Goal: Navigation & Orientation: Find specific page/section

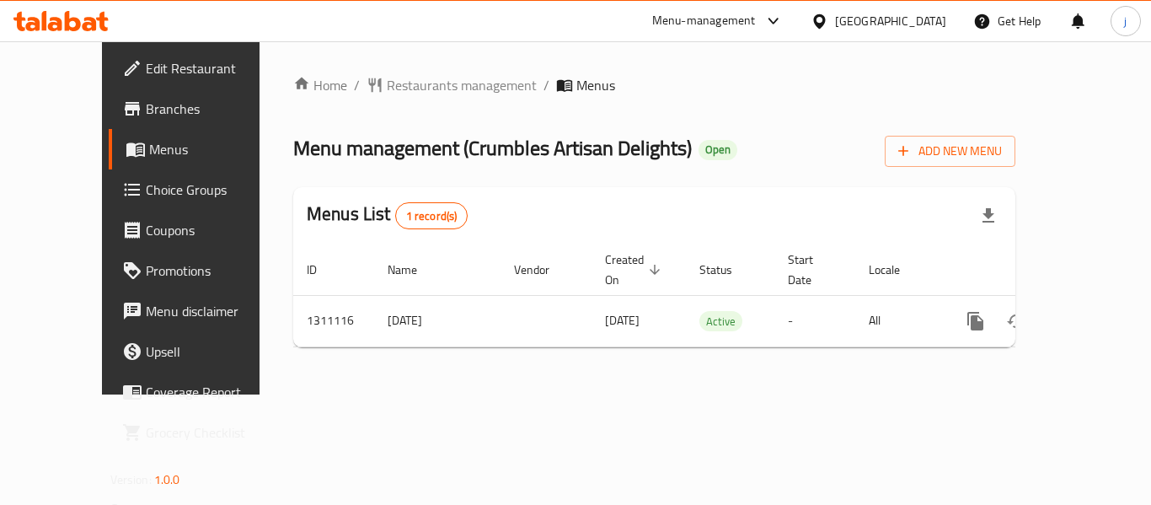
click at [829, 15] on icon at bounding box center [820, 22] width 18 height 18
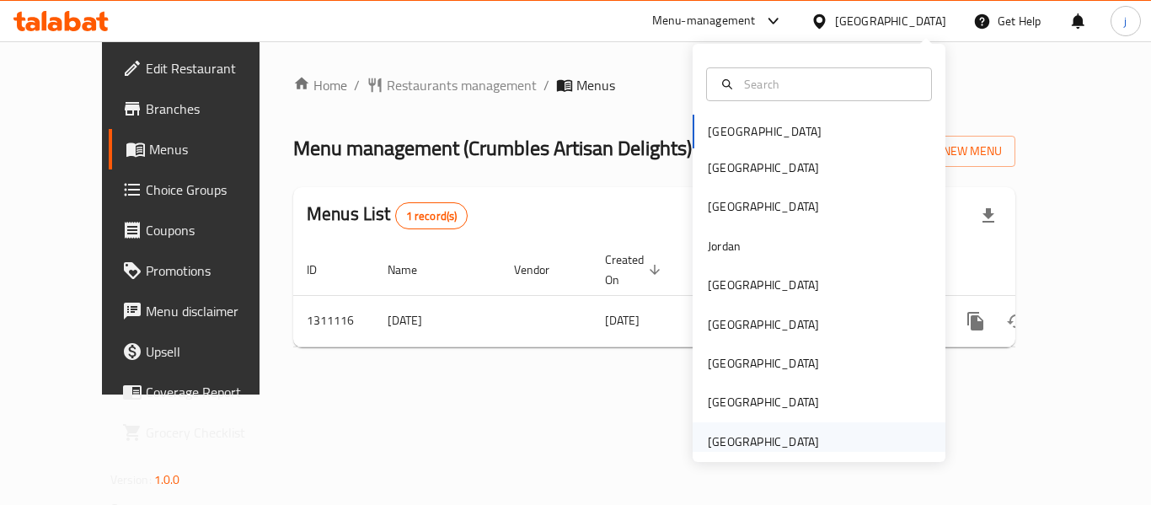
click at [793, 436] on div "[GEOGRAPHIC_DATA]" at bounding box center [763, 441] width 111 height 19
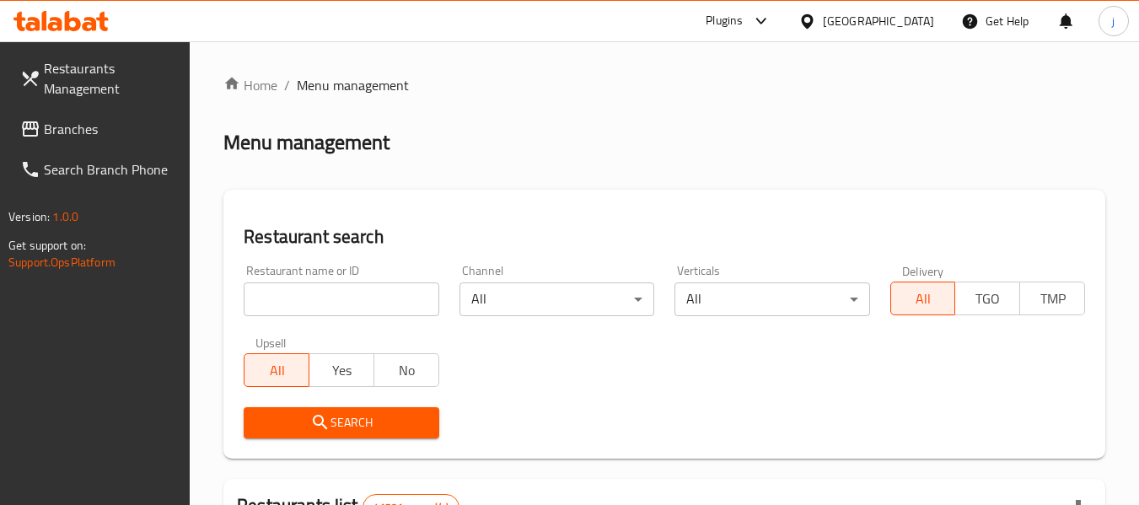
click at [35, 117] on link "Branches" at bounding box center [99, 129] width 184 height 40
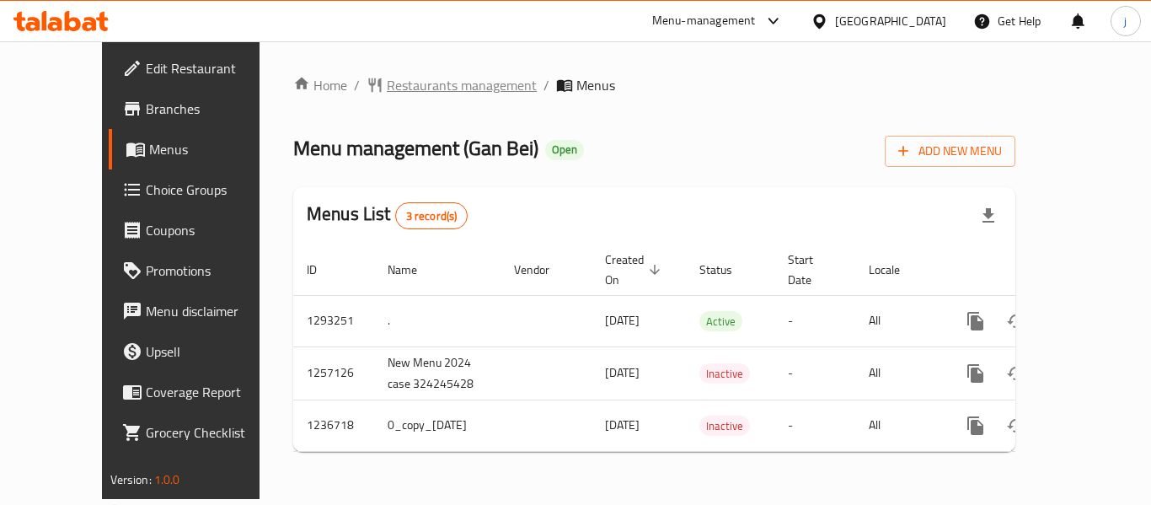
click at [411, 81] on span "Restaurants management" at bounding box center [462, 85] width 150 height 20
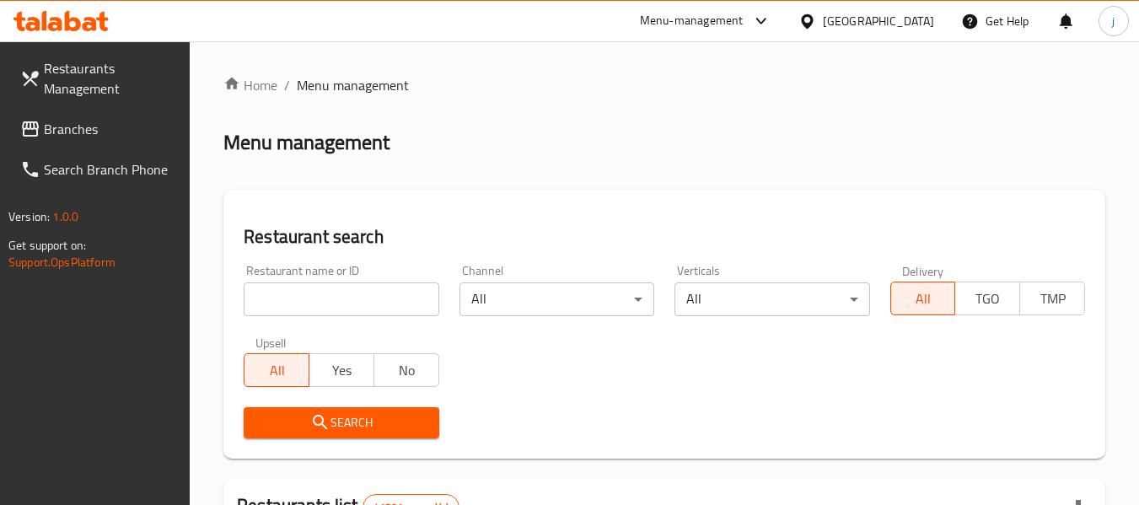
click at [108, 135] on span "Branches" at bounding box center [110, 129] width 133 height 20
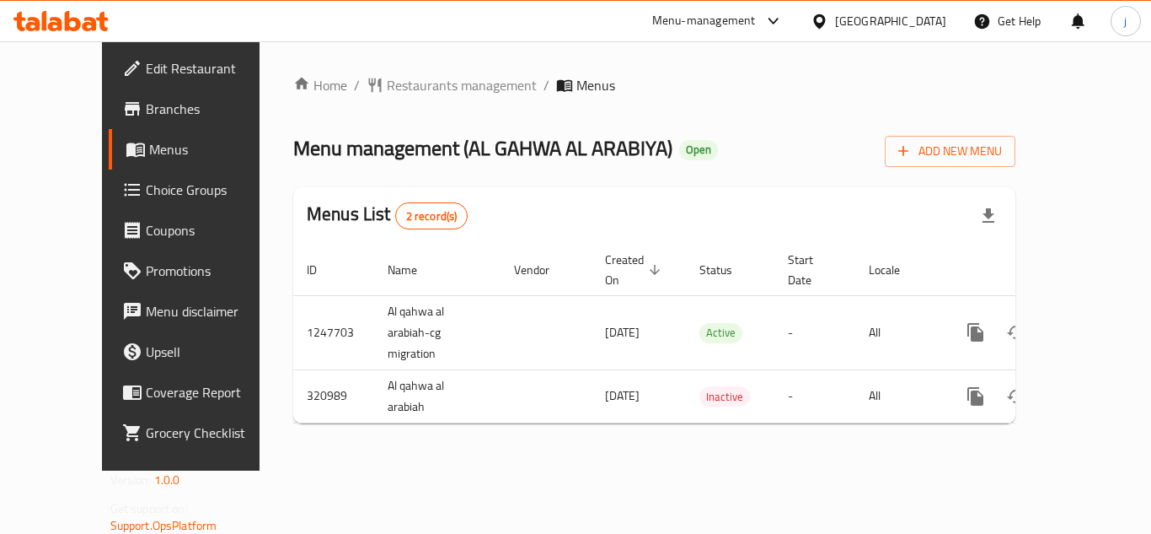
click at [857, 23] on div "[GEOGRAPHIC_DATA]" at bounding box center [890, 21] width 111 height 19
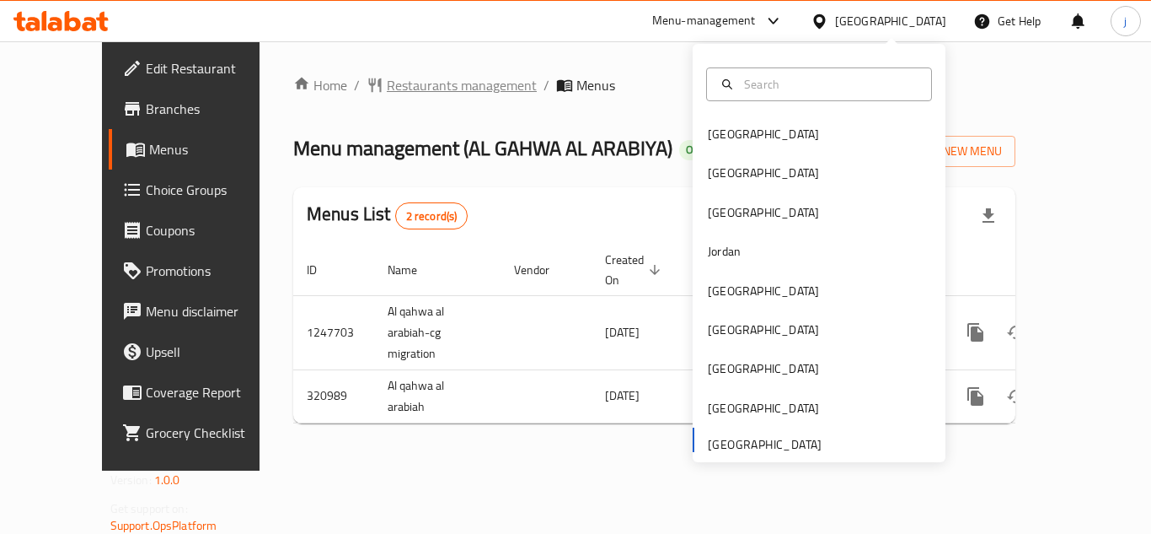
click at [387, 80] on span "Restaurants management" at bounding box center [462, 85] width 150 height 20
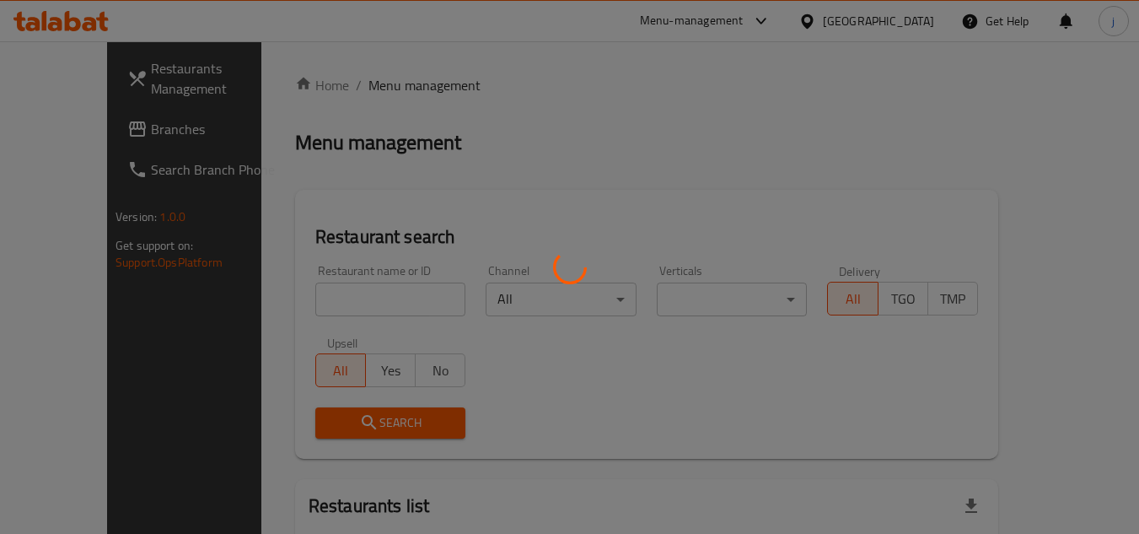
click at [76, 131] on div at bounding box center [569, 267] width 1139 height 534
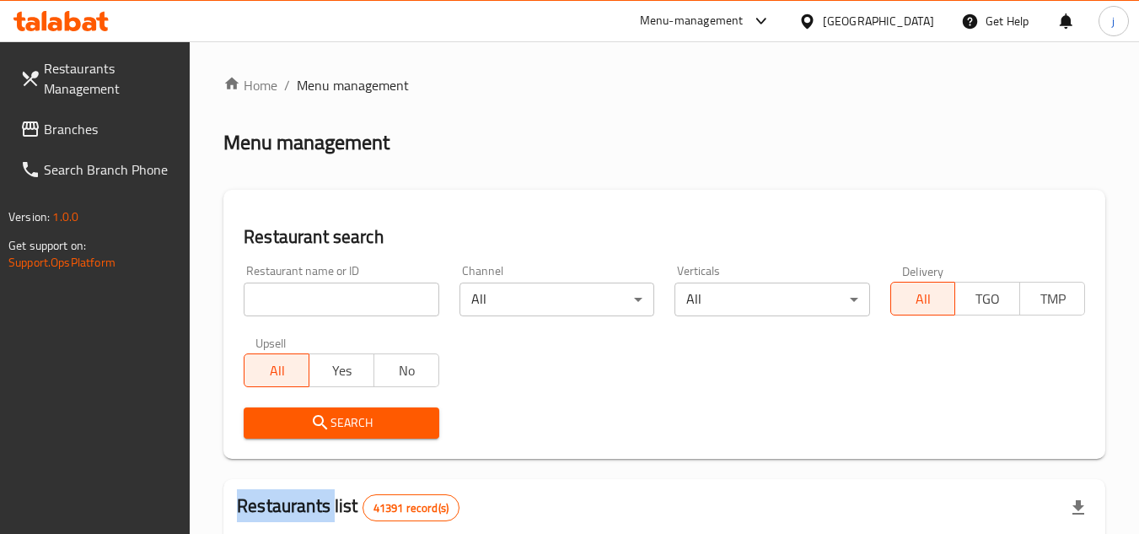
click at [73, 136] on span "Branches" at bounding box center [110, 129] width 133 height 20
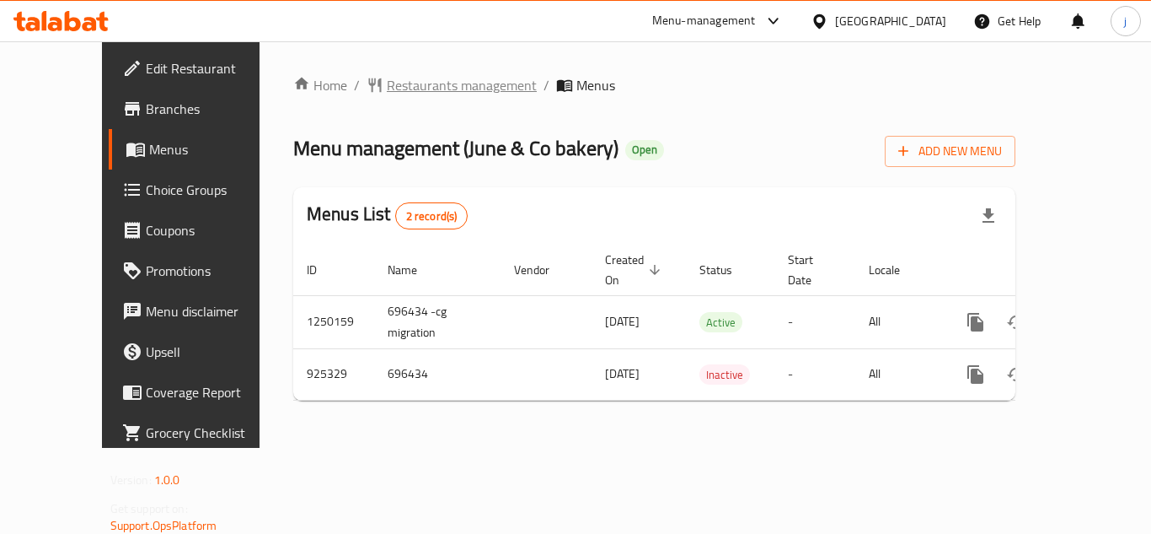
click at [390, 78] on span "Restaurants management" at bounding box center [462, 85] width 150 height 20
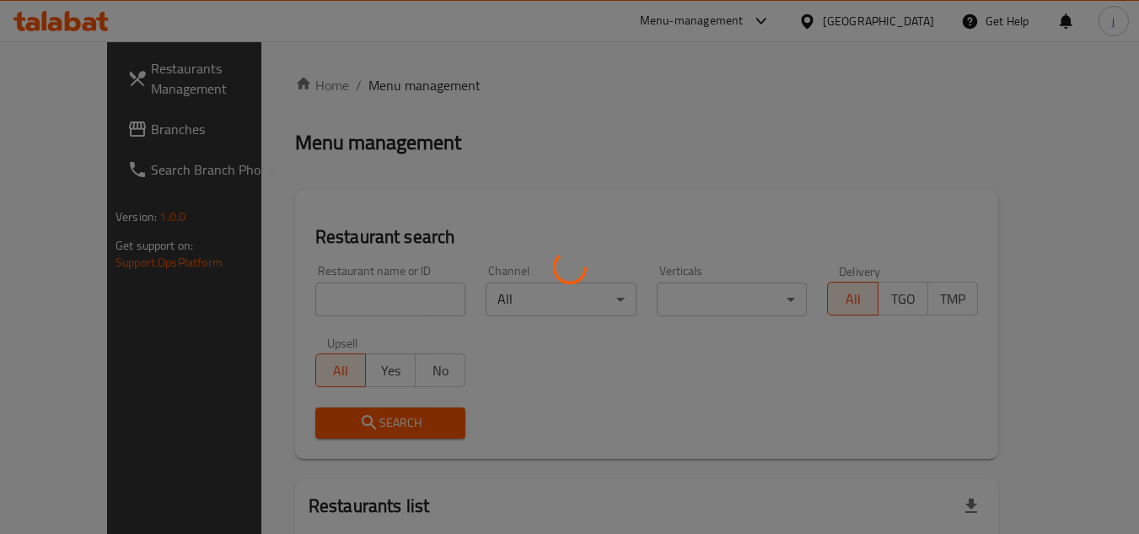
click at [71, 120] on div at bounding box center [569, 267] width 1139 height 534
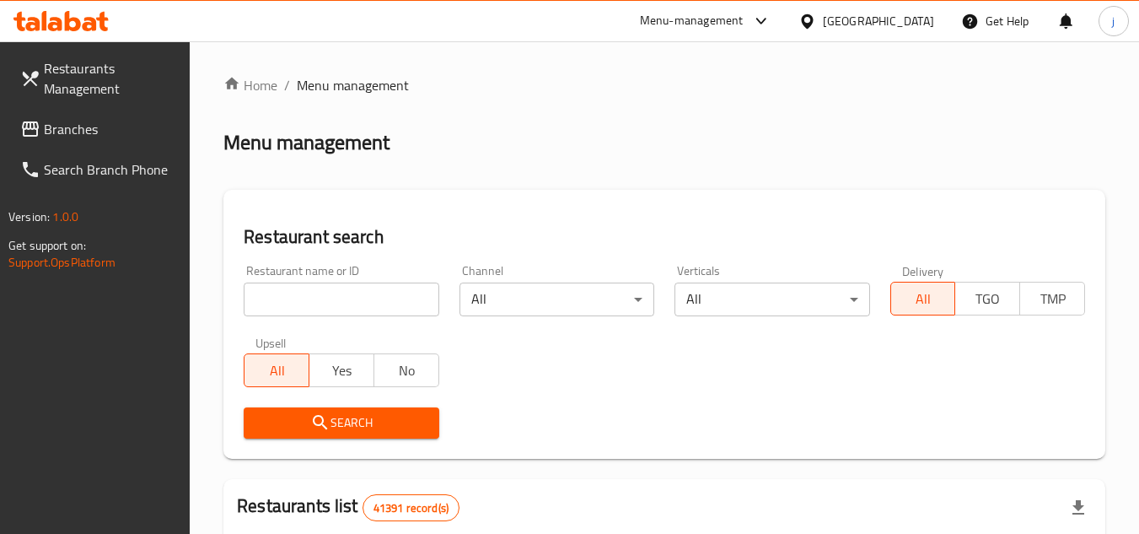
click at [69, 124] on span "Branches" at bounding box center [110, 129] width 133 height 20
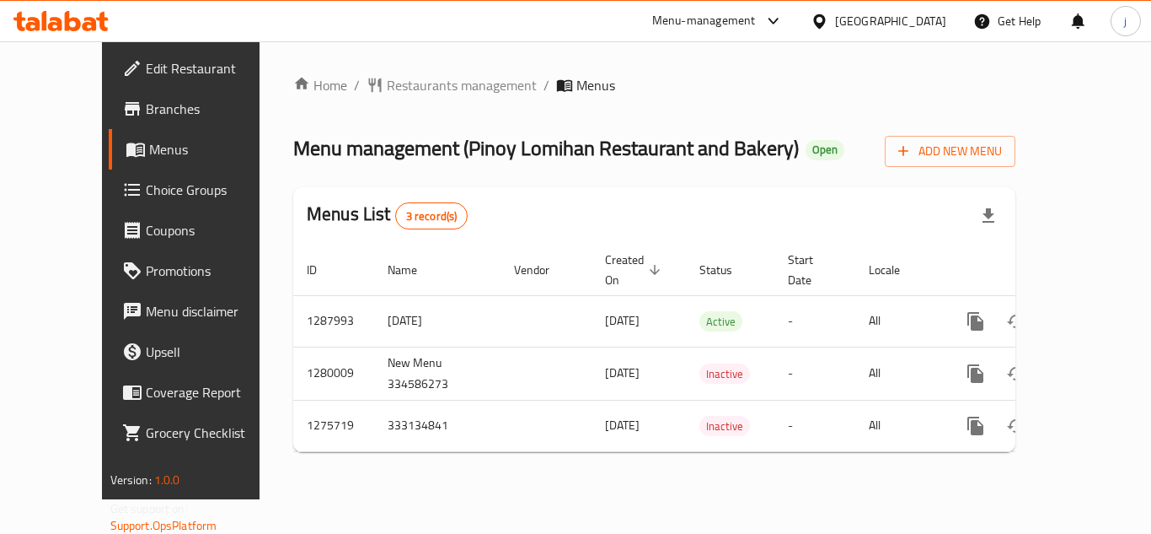
click at [822, 24] on icon at bounding box center [819, 20] width 12 height 14
click at [372, 105] on div "Home / Restaurants management / Menus Menu management ( Pinoy Lomihan Restauran…" at bounding box center [654, 270] width 722 height 390
click at [387, 89] on span "Restaurants management" at bounding box center [462, 85] width 150 height 20
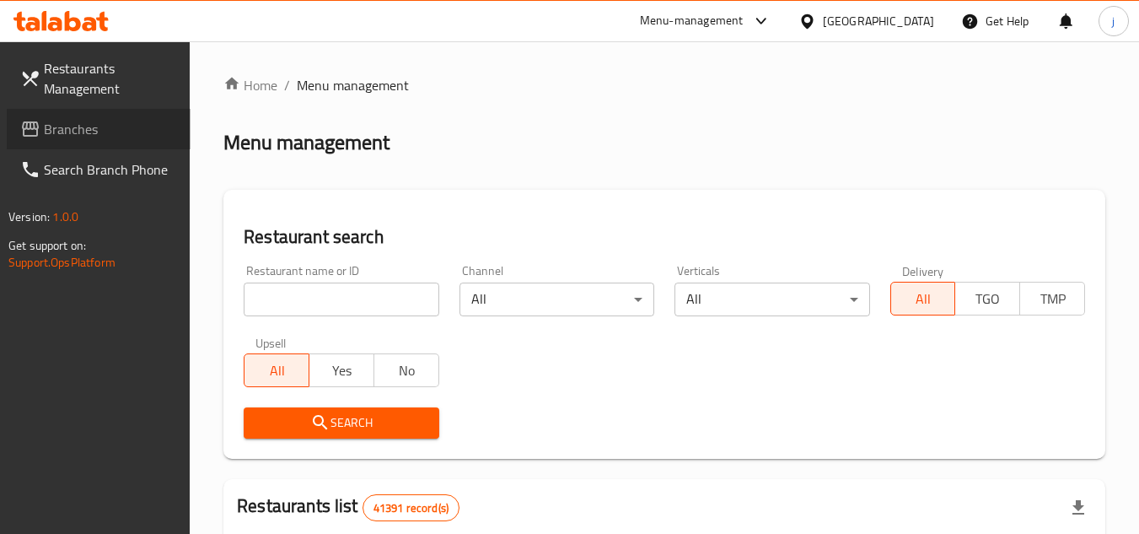
click at [102, 124] on span "Branches" at bounding box center [110, 129] width 133 height 20
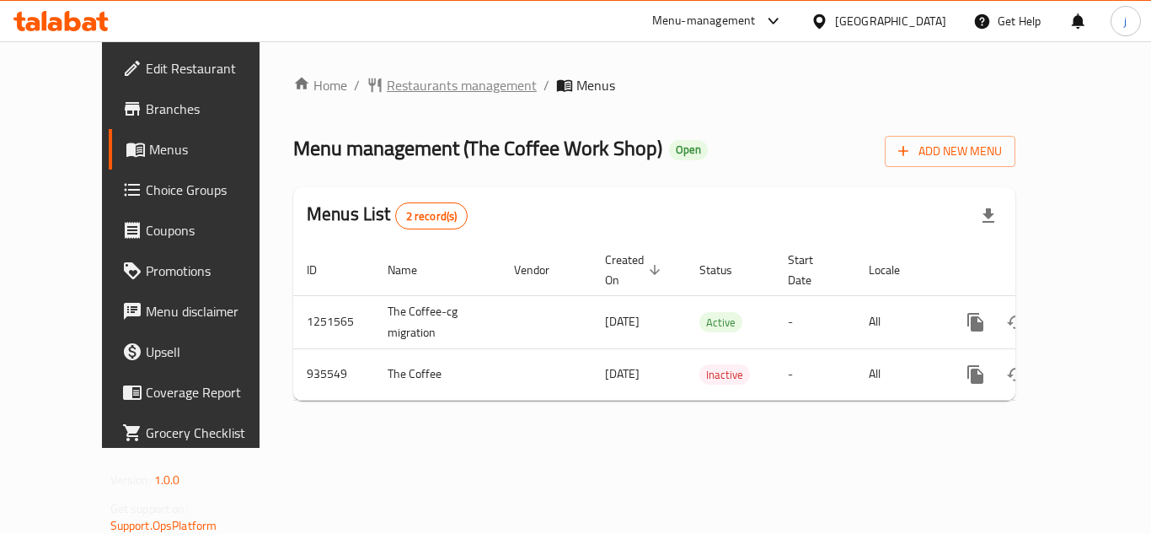
click at [387, 81] on span "Restaurants management" at bounding box center [462, 85] width 150 height 20
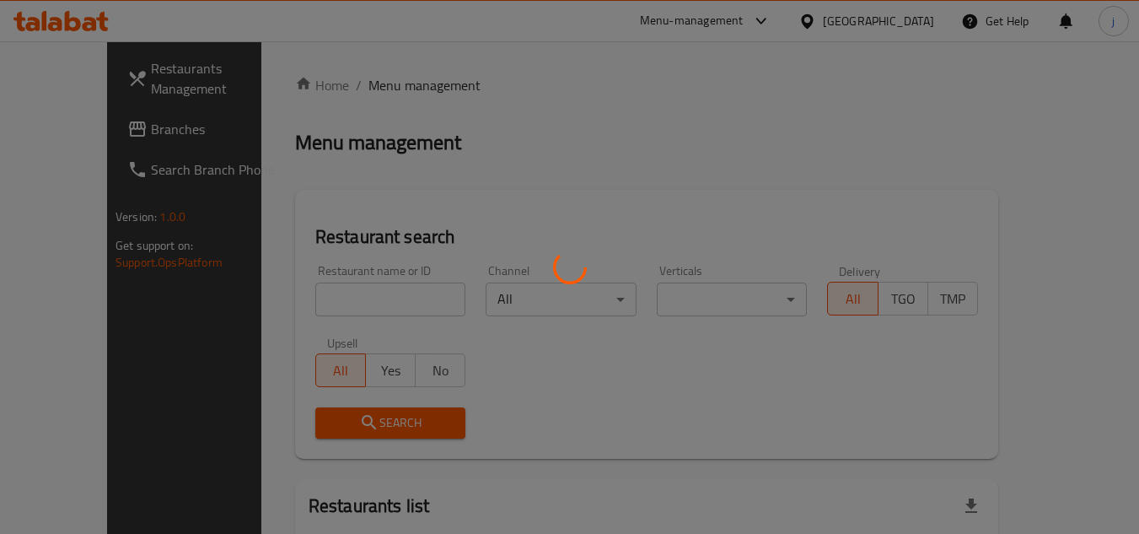
click at [99, 112] on div at bounding box center [569, 267] width 1139 height 534
click at [80, 132] on div at bounding box center [569, 267] width 1139 height 534
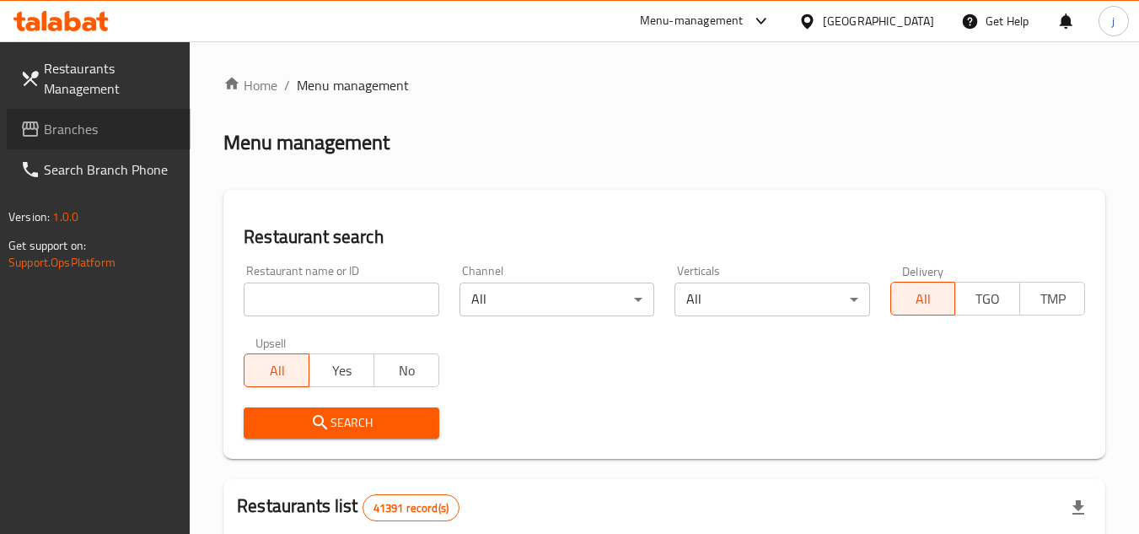
click at [80, 132] on span "Branches" at bounding box center [110, 129] width 133 height 20
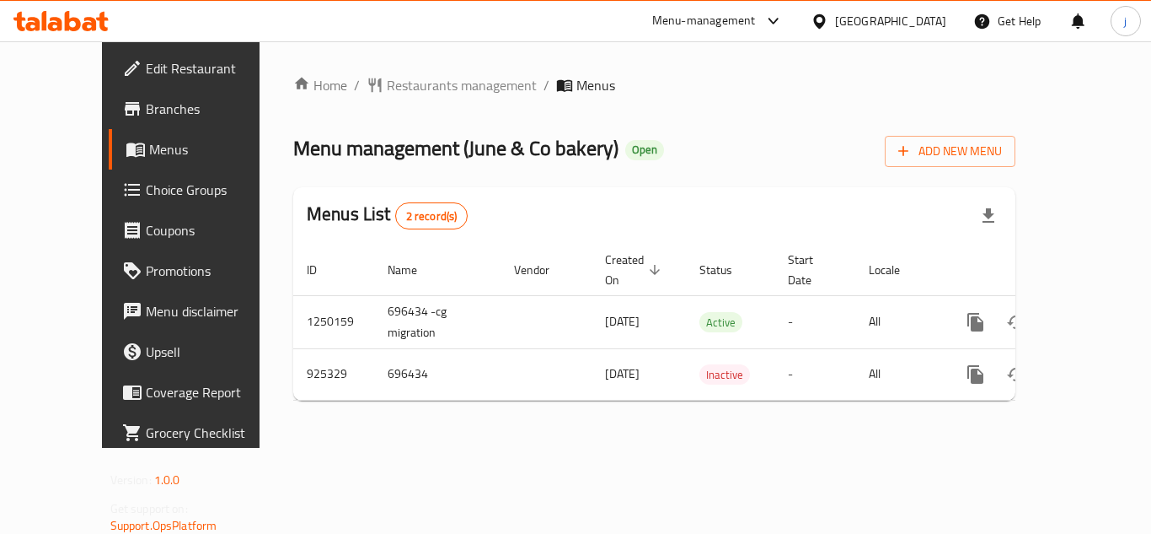
click at [146, 192] on span "Choice Groups" at bounding box center [213, 190] width 135 height 20
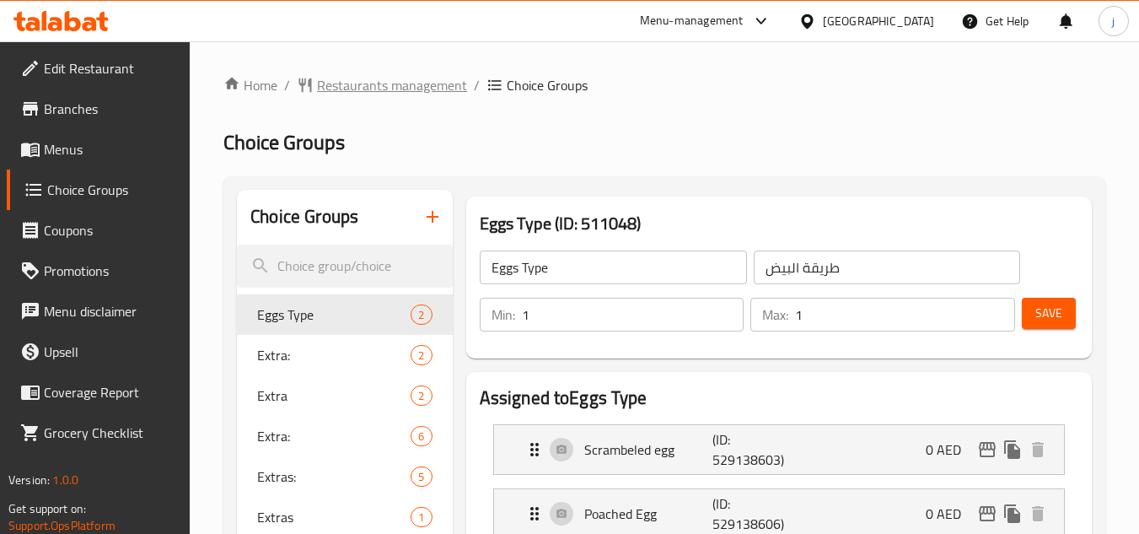
click at [371, 88] on span "Restaurants management" at bounding box center [392, 85] width 150 height 20
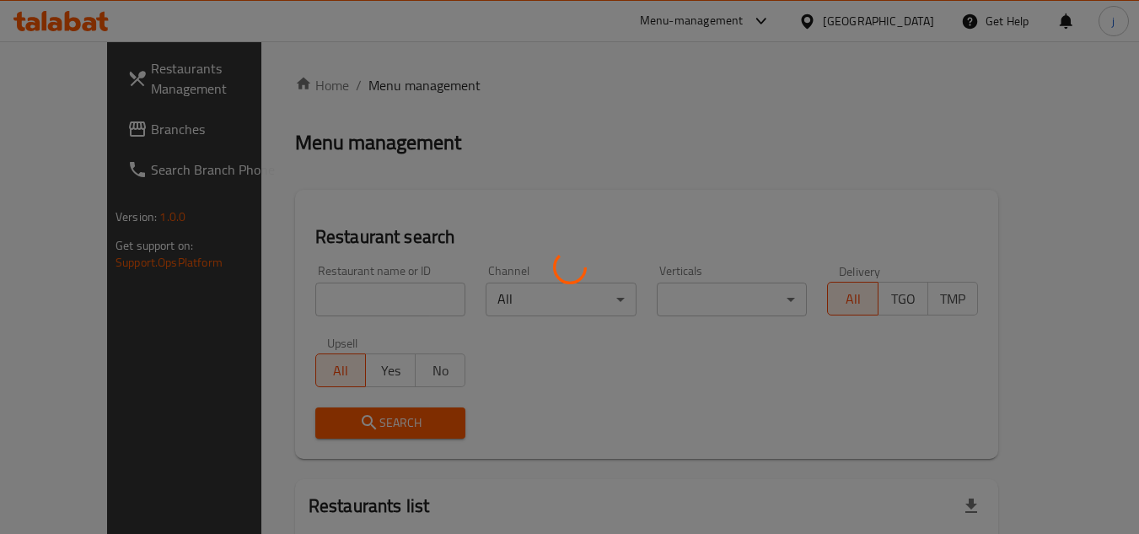
click at [118, 123] on div at bounding box center [569, 267] width 1139 height 534
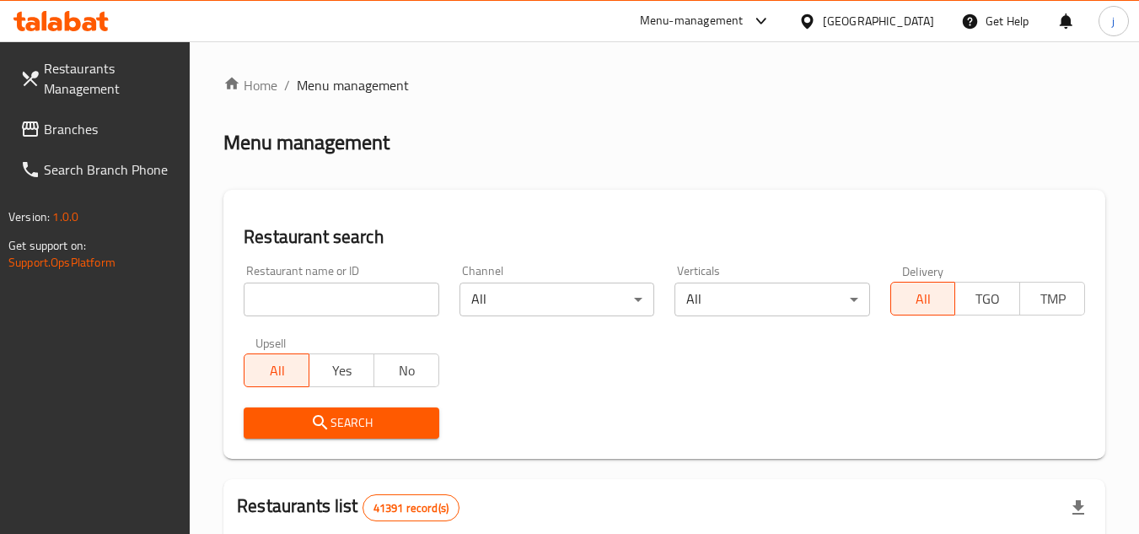
click at [118, 123] on span "Branches" at bounding box center [110, 129] width 133 height 20
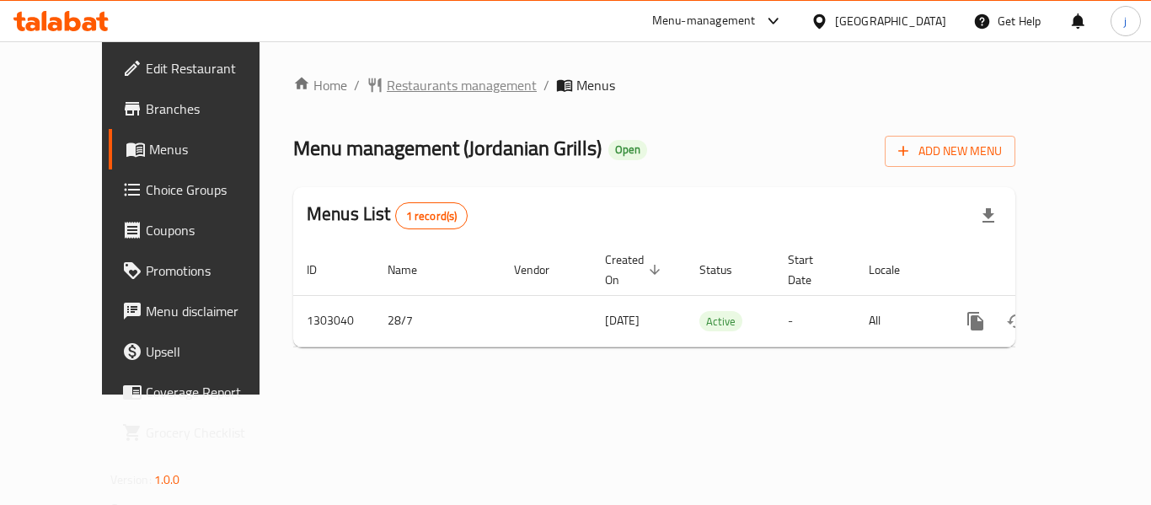
click at [422, 78] on span "Restaurants management" at bounding box center [462, 85] width 150 height 20
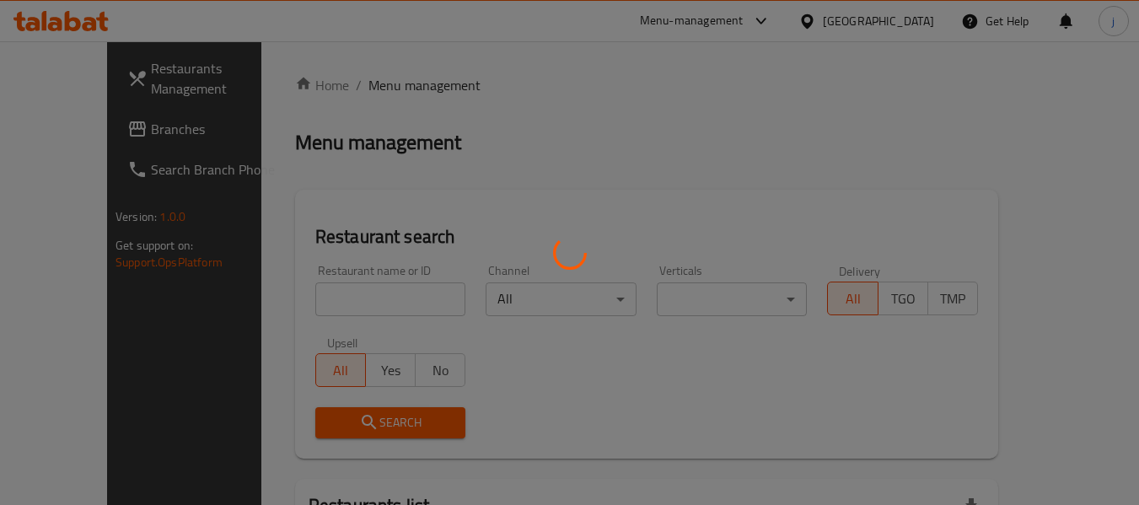
click at [78, 138] on div at bounding box center [569, 252] width 1139 height 505
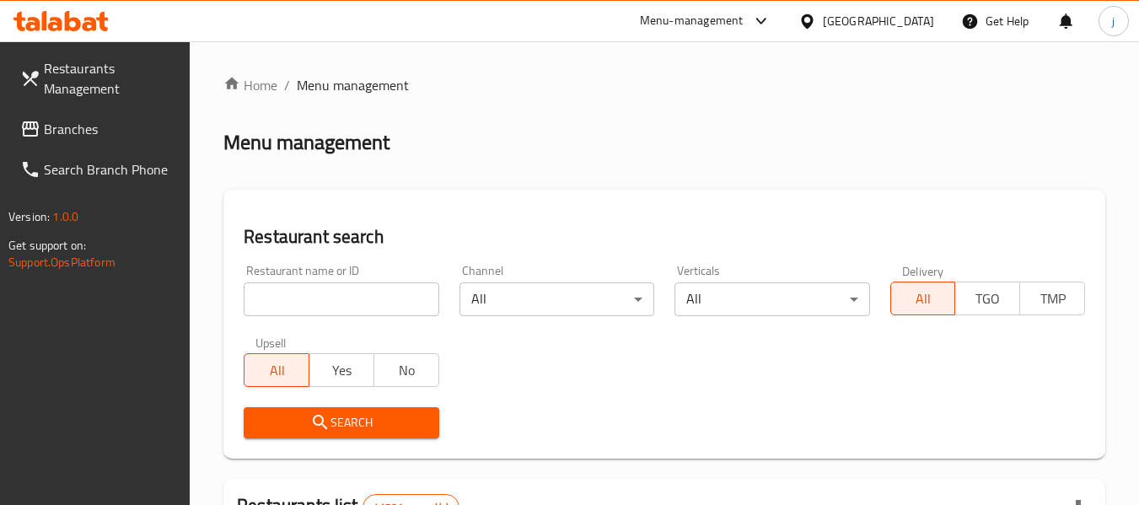
click at [78, 138] on span "Branches" at bounding box center [110, 129] width 133 height 20
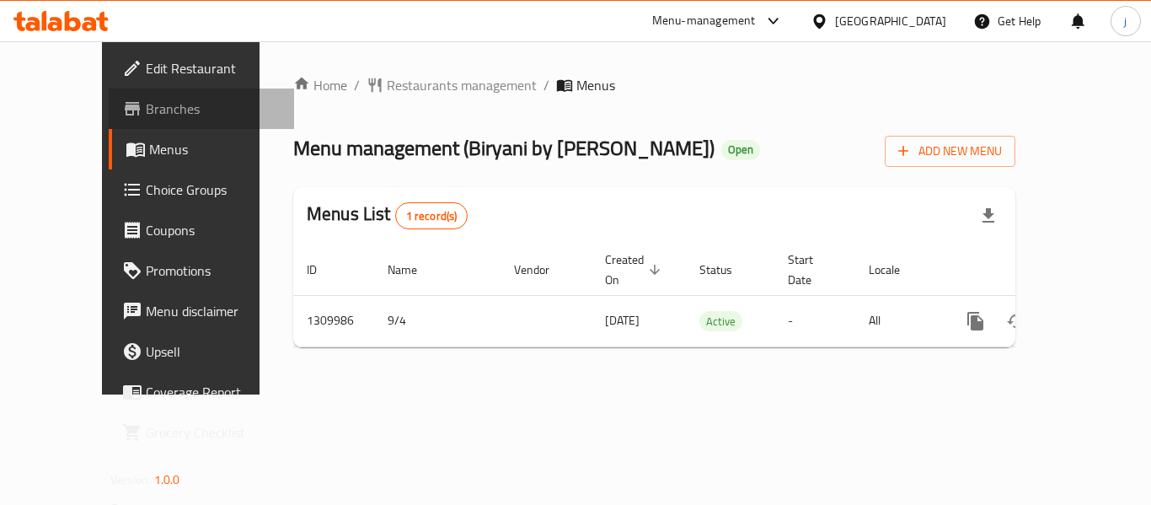
click at [146, 109] on span "Branches" at bounding box center [213, 109] width 135 height 20
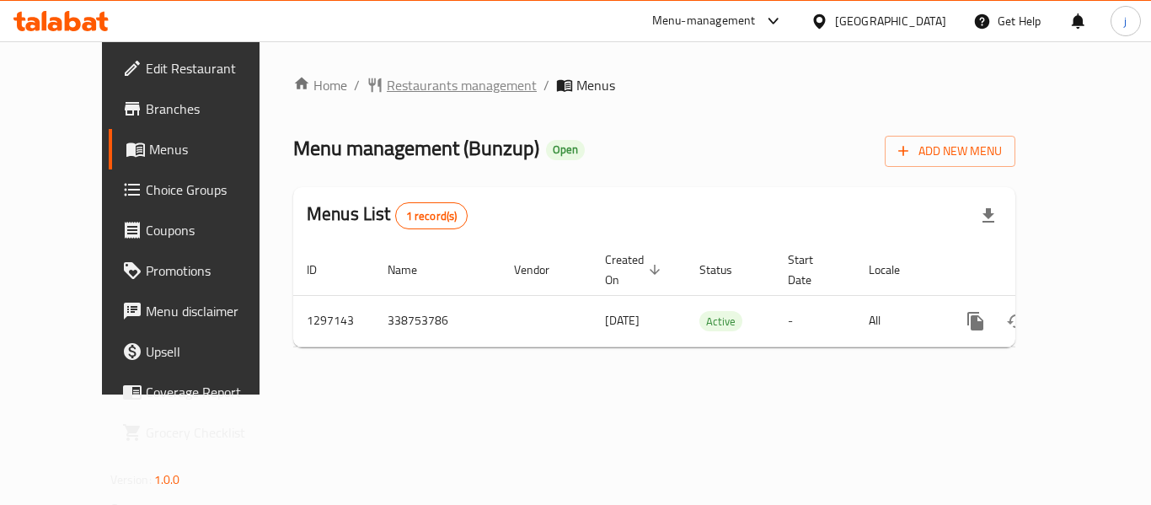
click at [389, 86] on span "Restaurants management" at bounding box center [462, 85] width 150 height 20
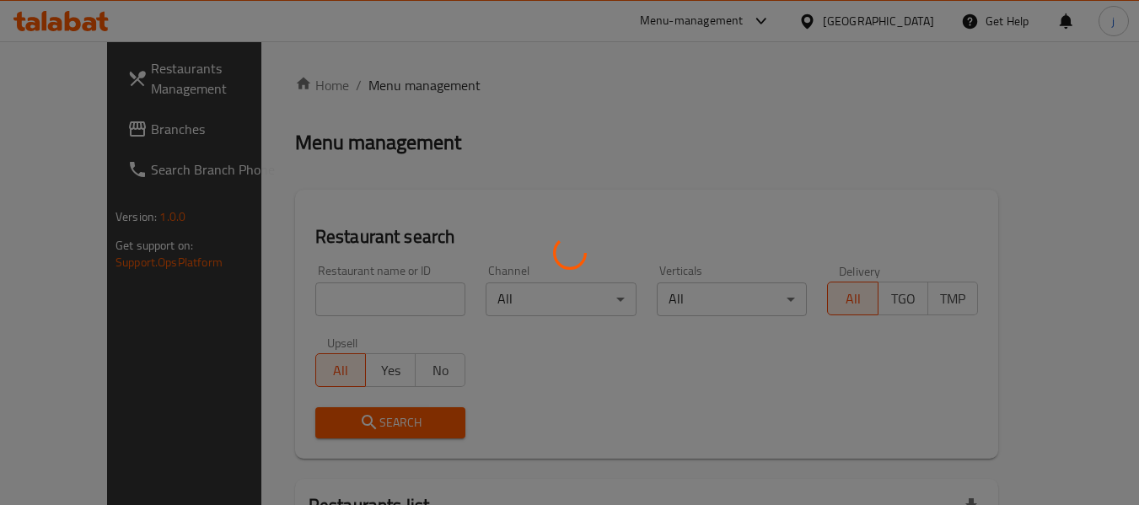
click at [54, 127] on div at bounding box center [569, 252] width 1139 height 505
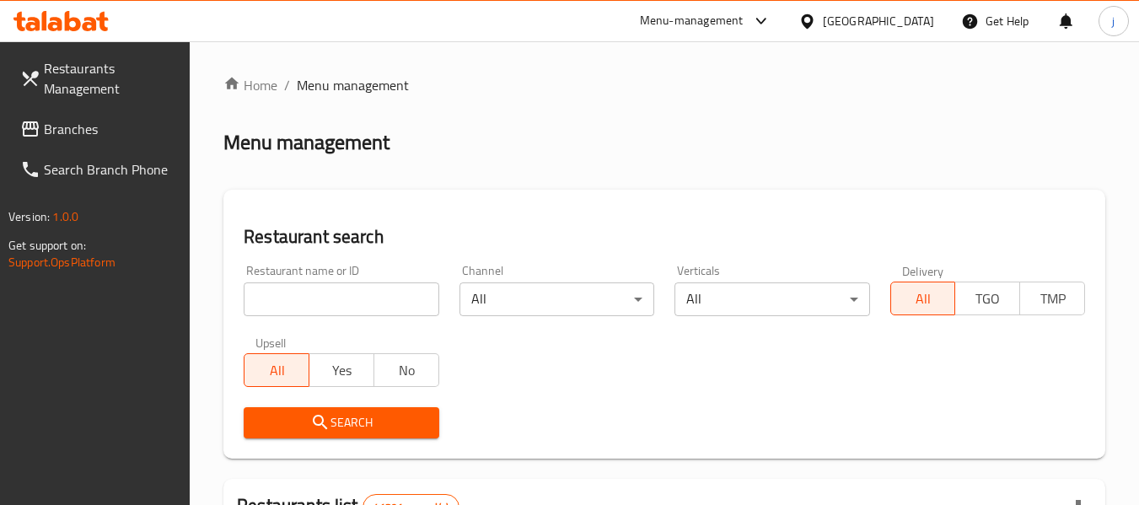
click at [54, 127] on span "Branches" at bounding box center [110, 129] width 133 height 20
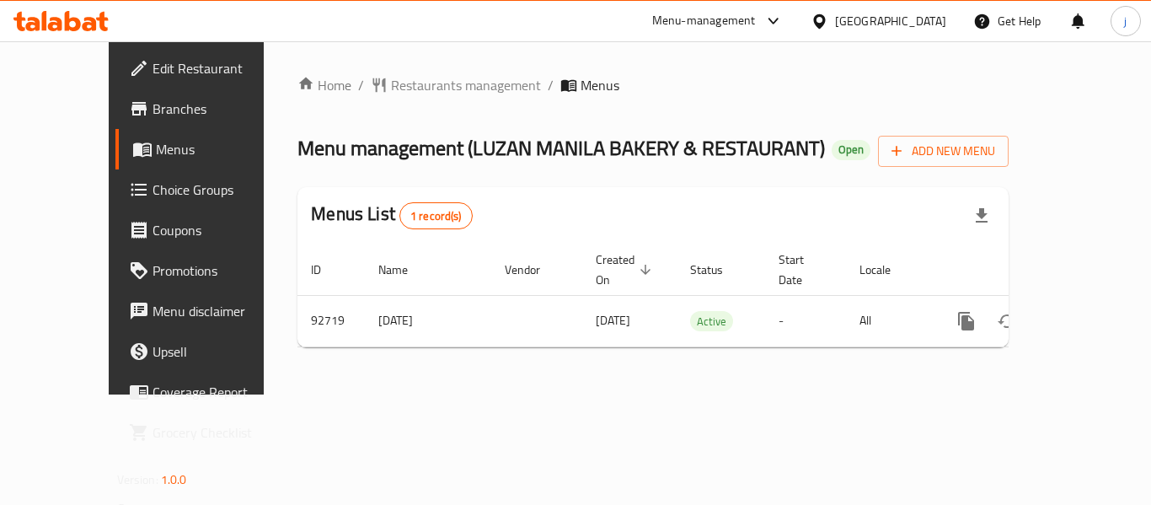
click at [821, 19] on icon at bounding box center [820, 22] width 18 height 18
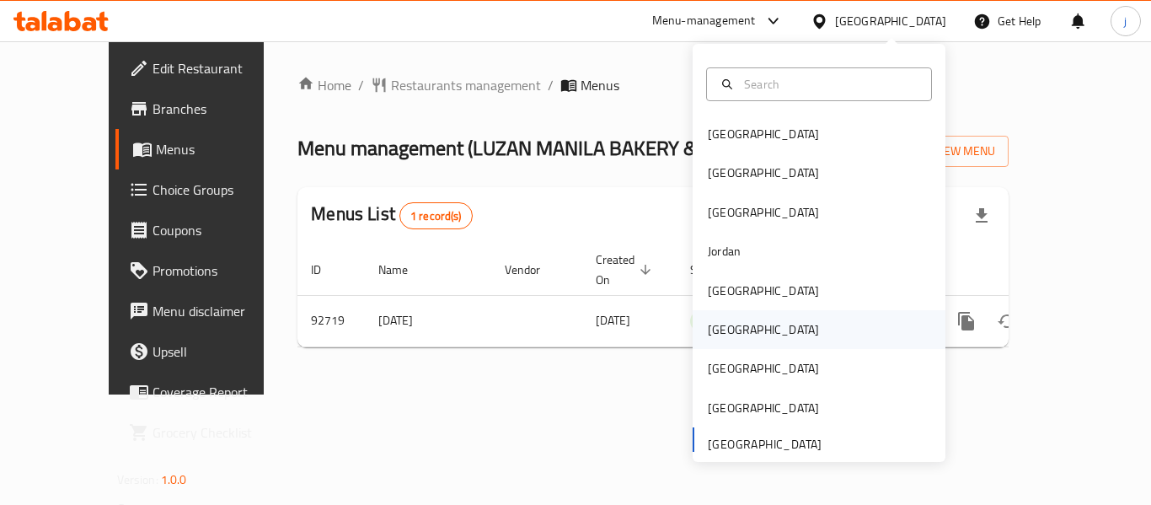
click at [730, 341] on div "[GEOGRAPHIC_DATA]" at bounding box center [763, 329] width 138 height 39
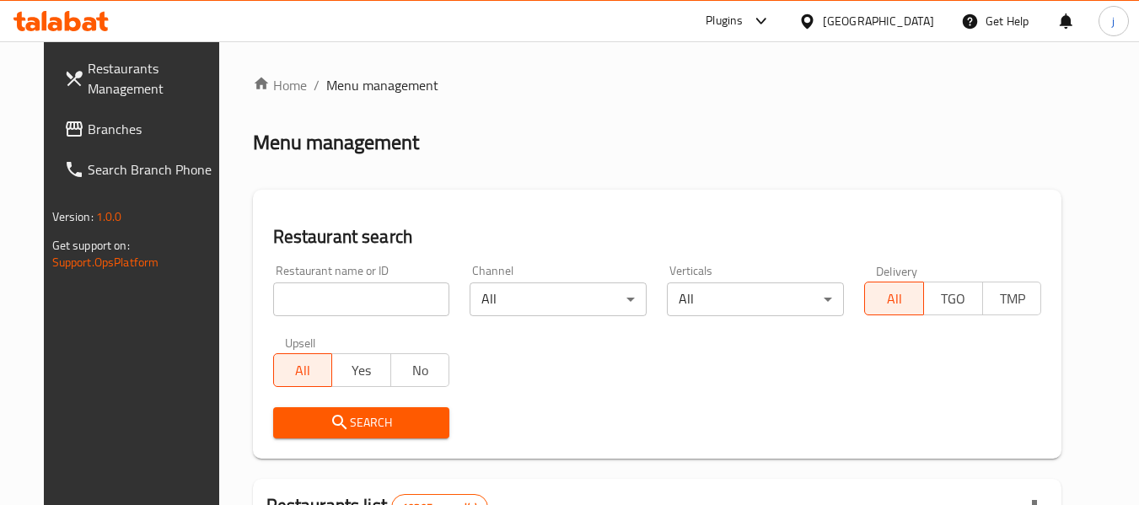
click at [94, 134] on span "Branches" at bounding box center [154, 129] width 133 height 20
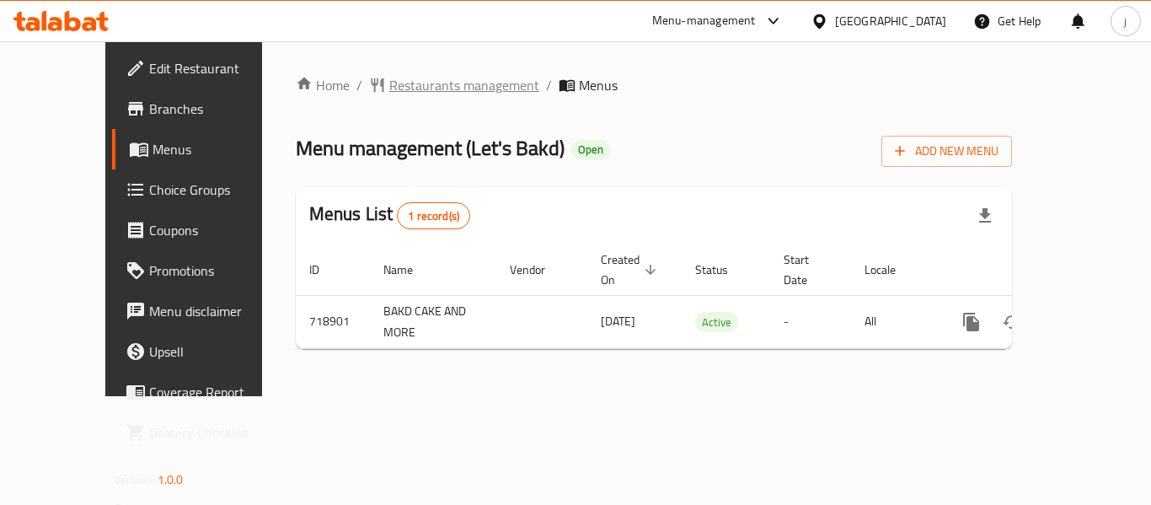
click at [428, 75] on span "Restaurants management" at bounding box center [464, 85] width 150 height 20
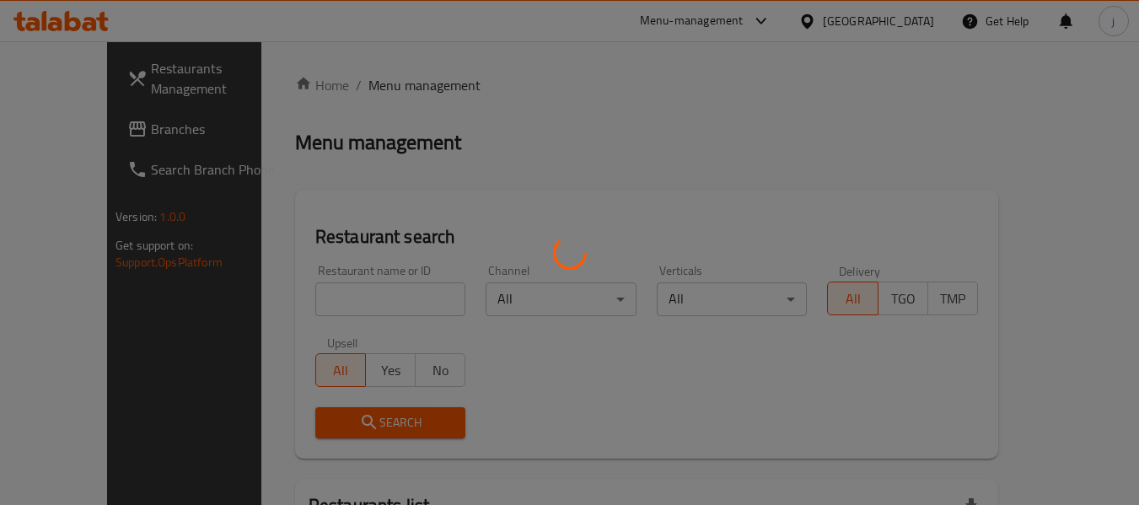
click at [60, 136] on div at bounding box center [569, 252] width 1139 height 505
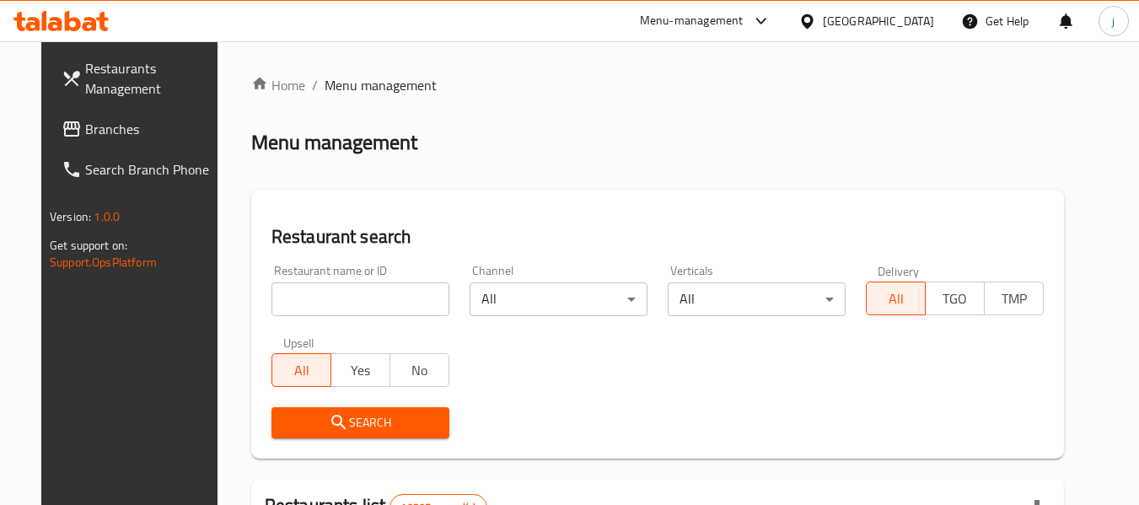
click at [85, 136] on span "Branches" at bounding box center [151, 129] width 133 height 20
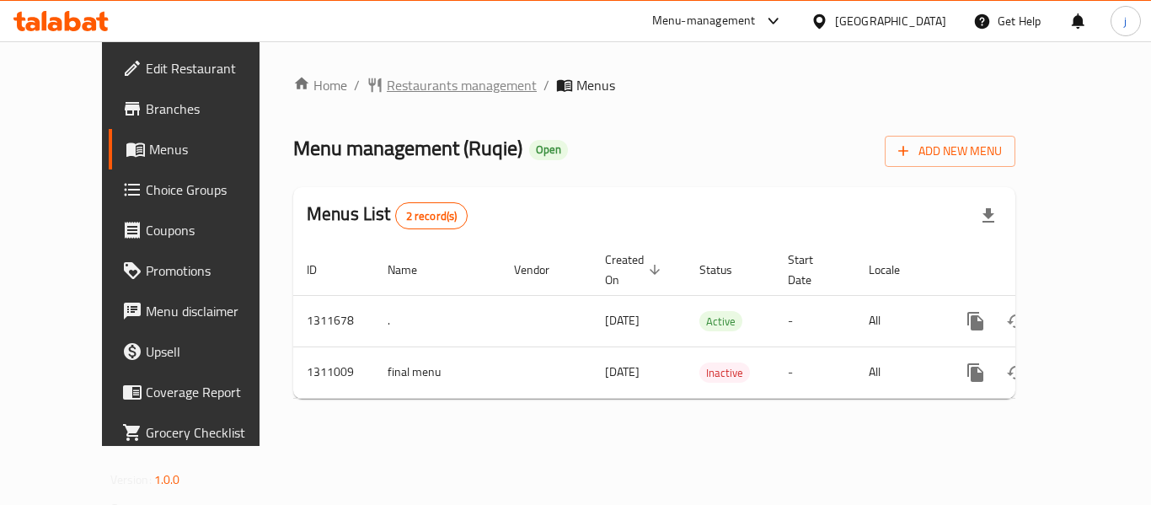
click at [432, 87] on span "Restaurants management" at bounding box center [462, 85] width 150 height 20
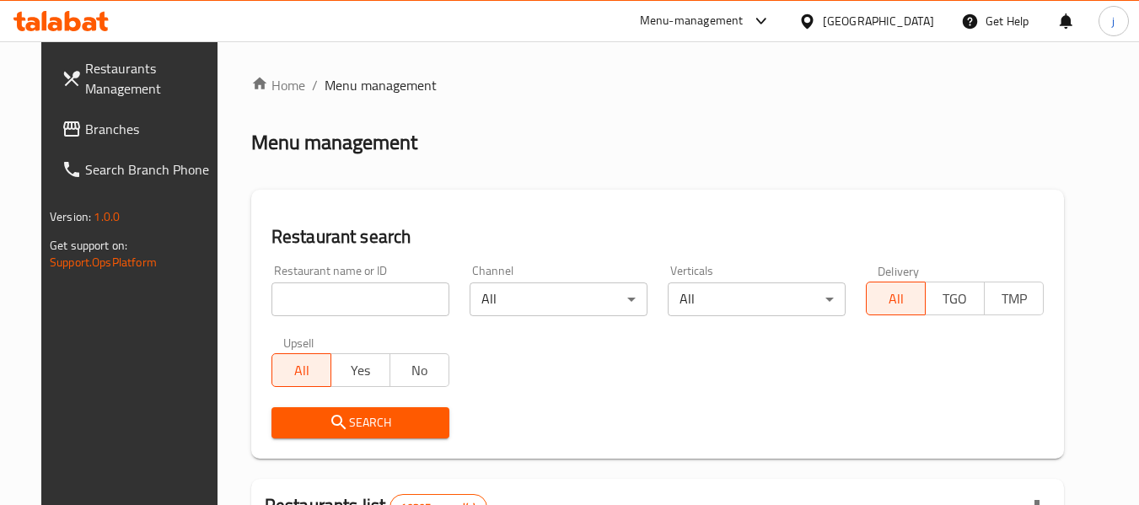
click at [97, 131] on div at bounding box center [569, 252] width 1139 height 505
click at [97, 131] on span "Branches" at bounding box center [151, 129] width 133 height 20
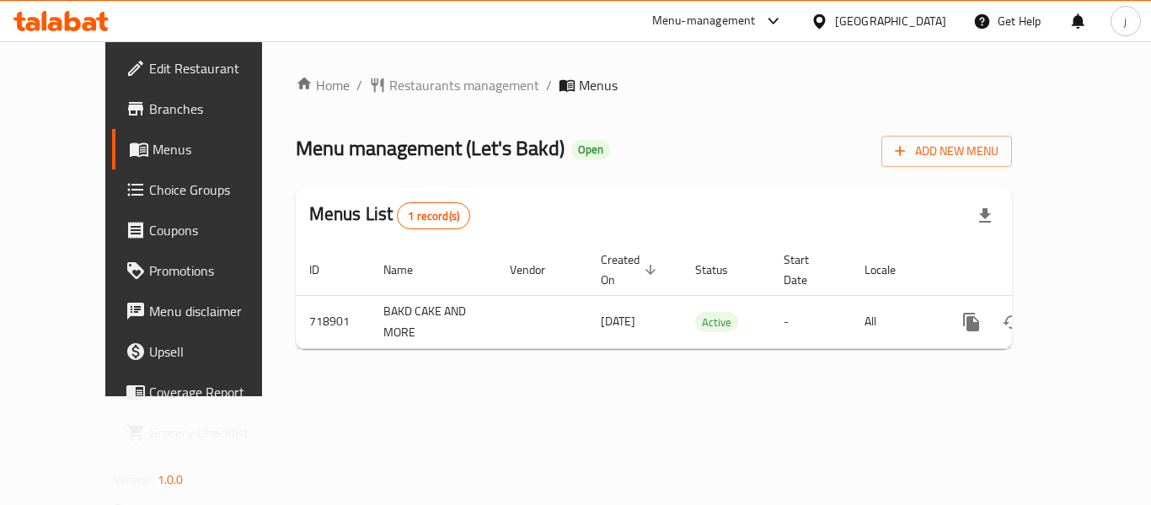
click at [825, 18] on icon at bounding box center [819, 20] width 12 height 14
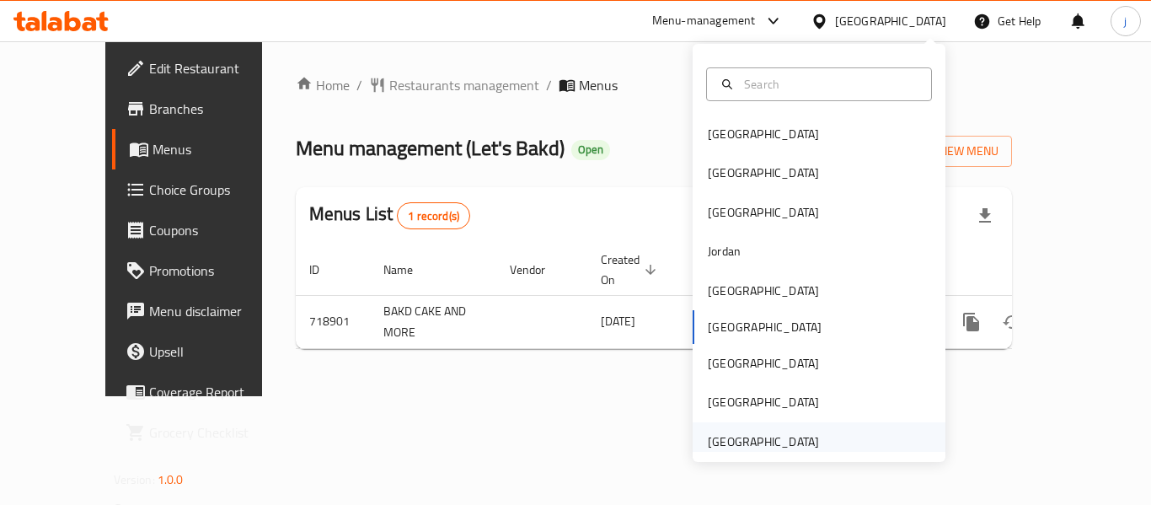
click at [712, 447] on div "[GEOGRAPHIC_DATA]" at bounding box center [763, 441] width 111 height 19
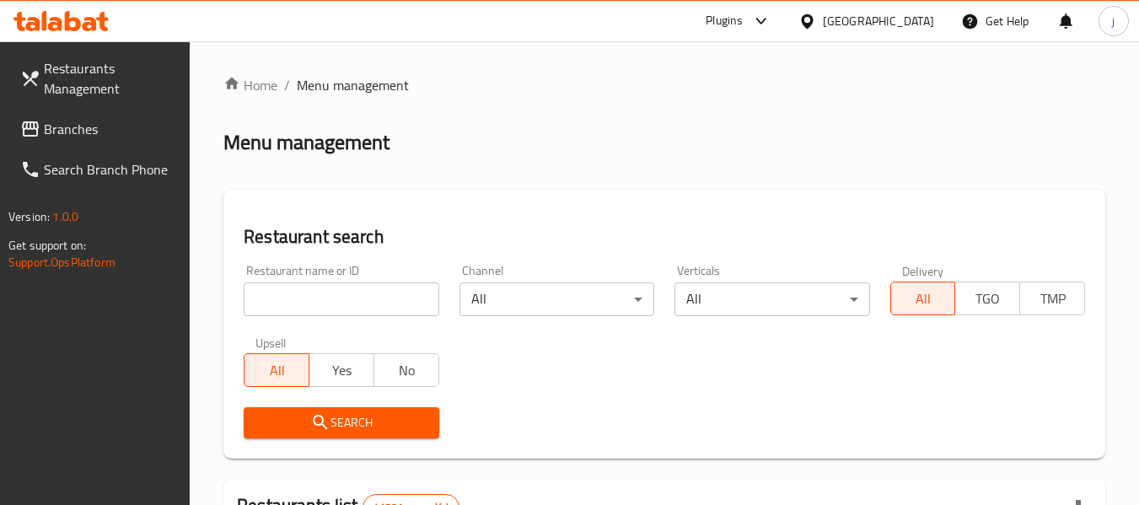
click at [70, 139] on span "Branches" at bounding box center [110, 129] width 133 height 20
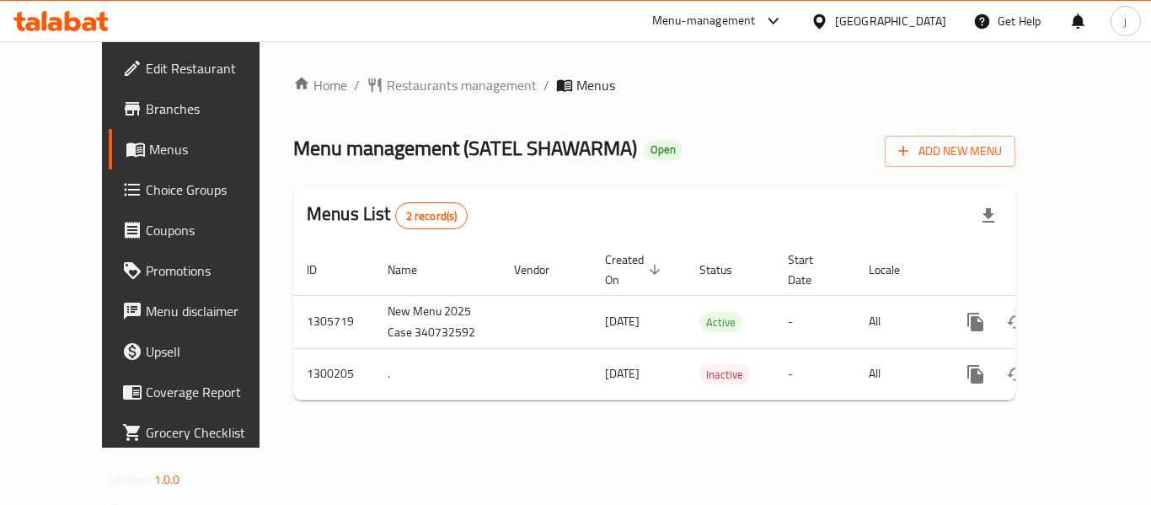
click at [816, 23] on icon at bounding box center [820, 22] width 18 height 18
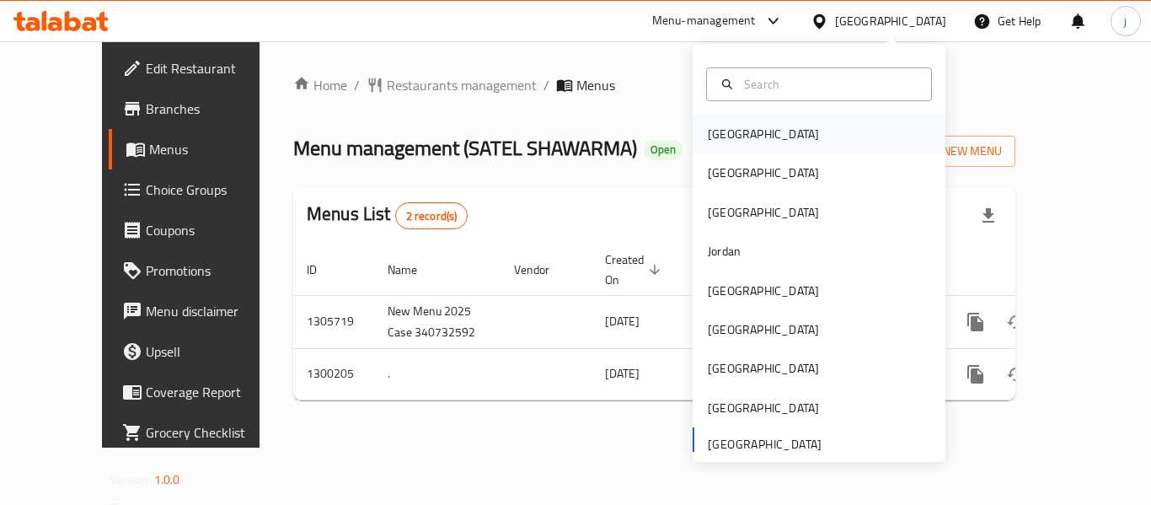
click at [729, 143] on div "[GEOGRAPHIC_DATA]" at bounding box center [763, 134] width 111 height 19
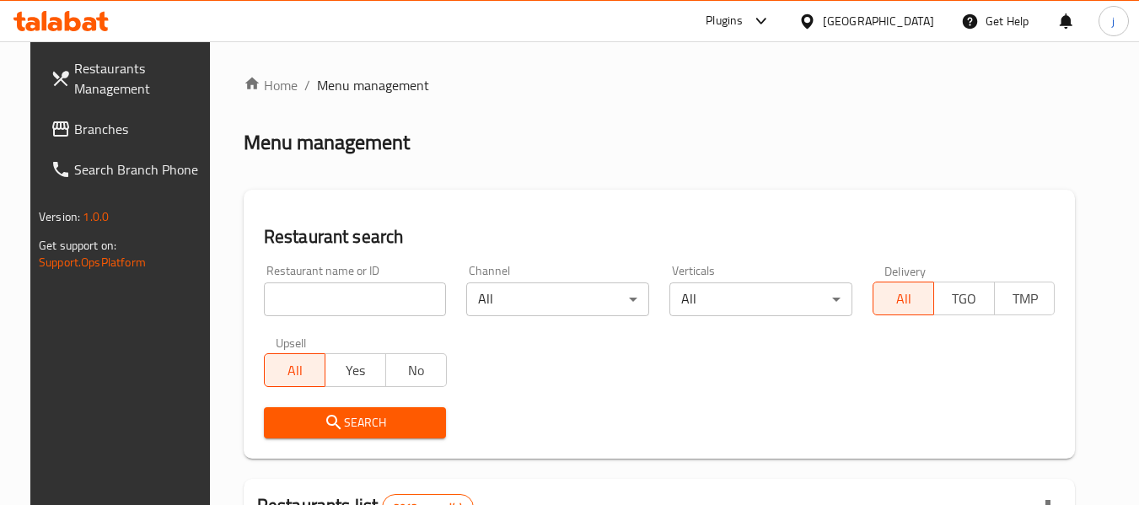
click at [112, 133] on span "Branches" at bounding box center [140, 129] width 133 height 20
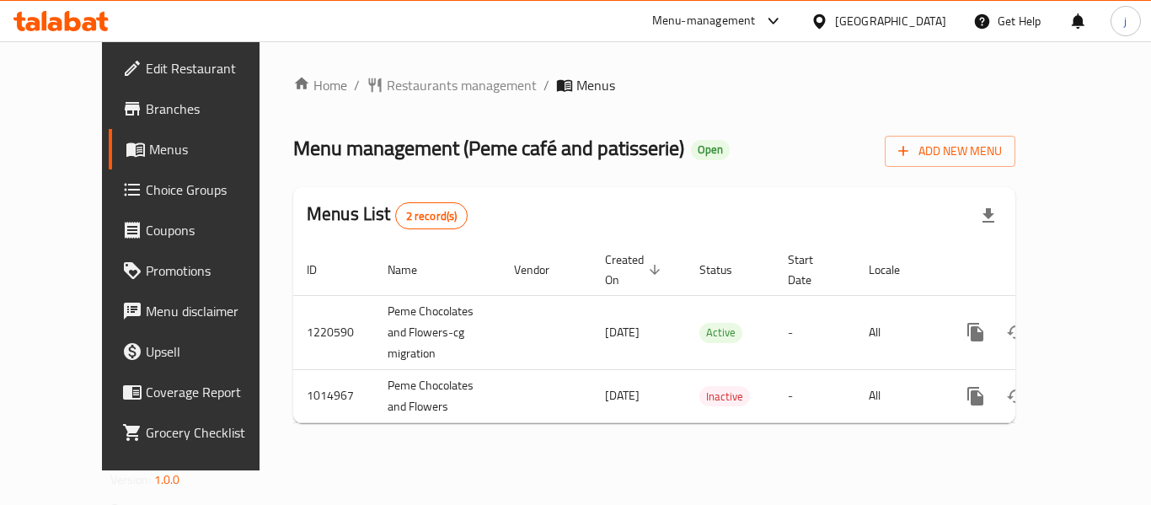
click at [829, 19] on icon at bounding box center [820, 22] width 18 height 18
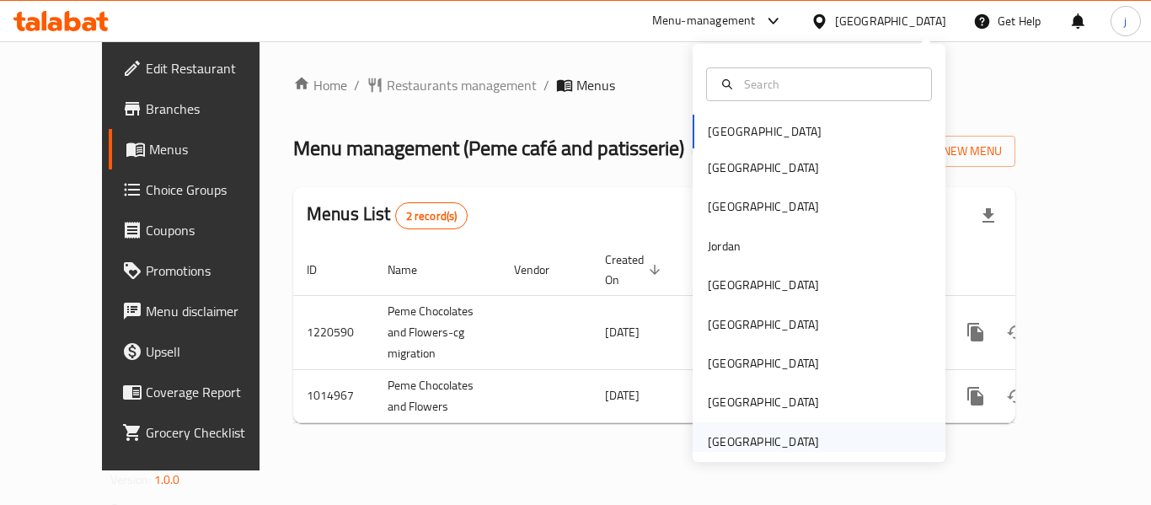
click at [718, 442] on div "[GEOGRAPHIC_DATA]" at bounding box center [763, 441] width 111 height 19
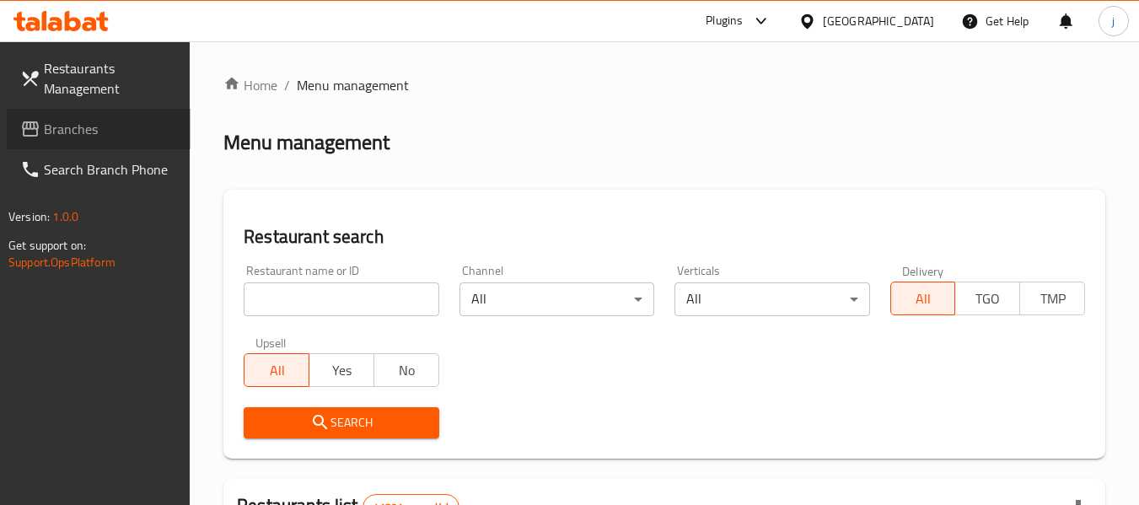
click at [85, 122] on span "Branches" at bounding box center [110, 129] width 133 height 20
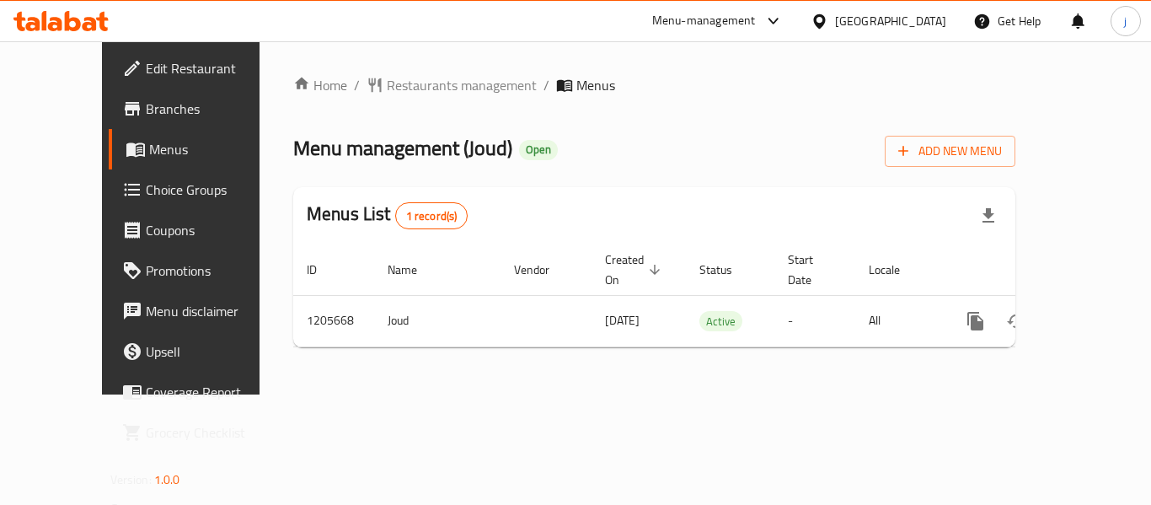
click at [820, 16] on icon at bounding box center [819, 20] width 12 height 14
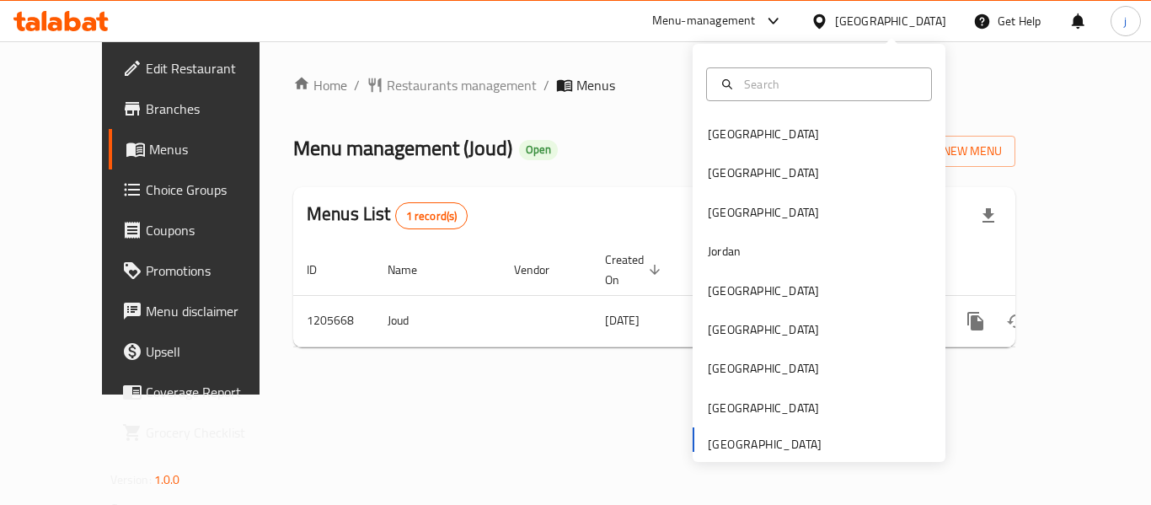
click at [364, 63] on div "Home / Restaurants management / Menus Menu management ( Joud ) Open Add New Men…" at bounding box center [655, 217] width 790 height 353
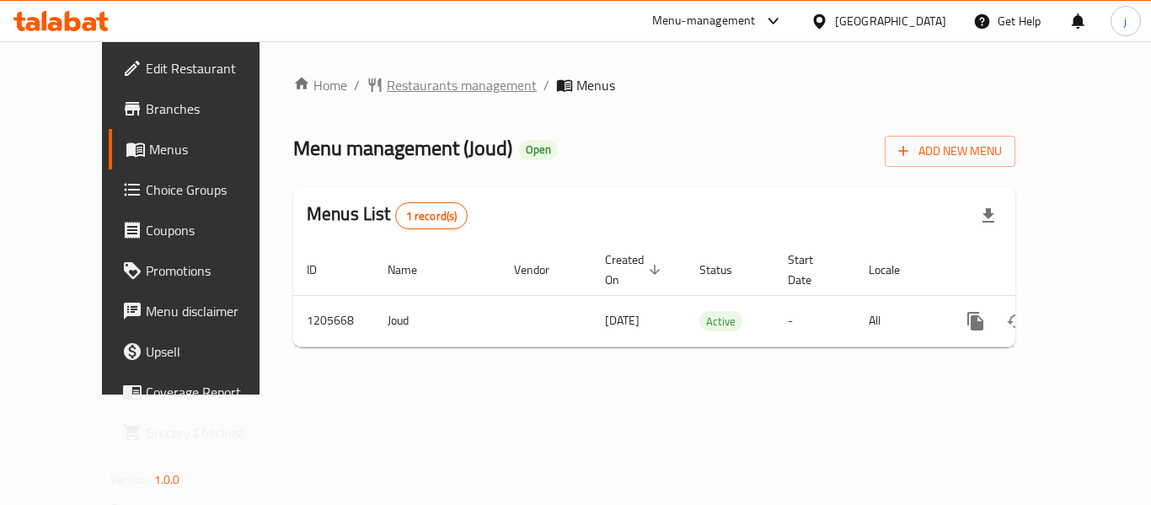
click at [387, 79] on span "Restaurants management" at bounding box center [462, 85] width 150 height 20
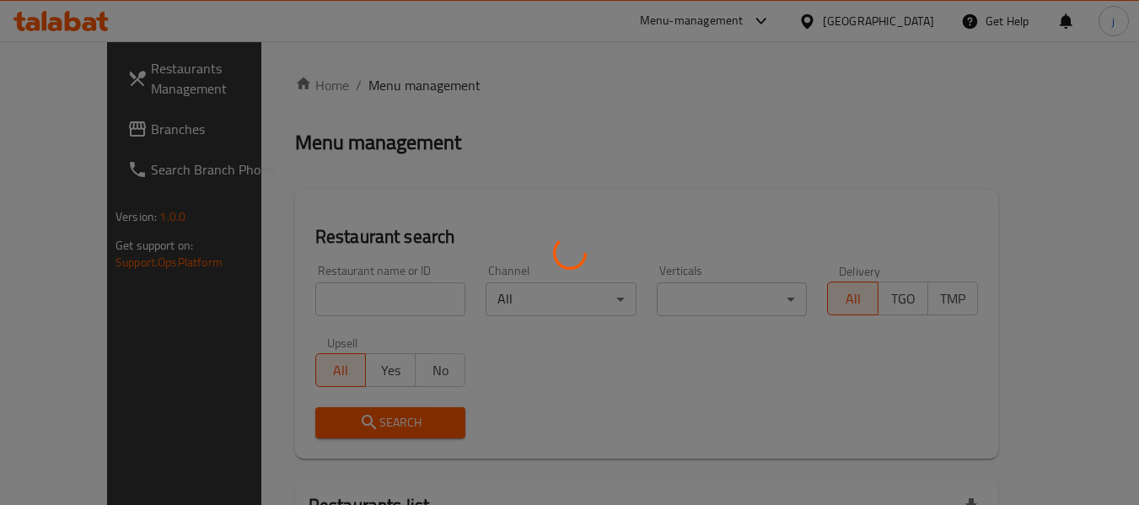
click at [48, 130] on div at bounding box center [569, 252] width 1139 height 505
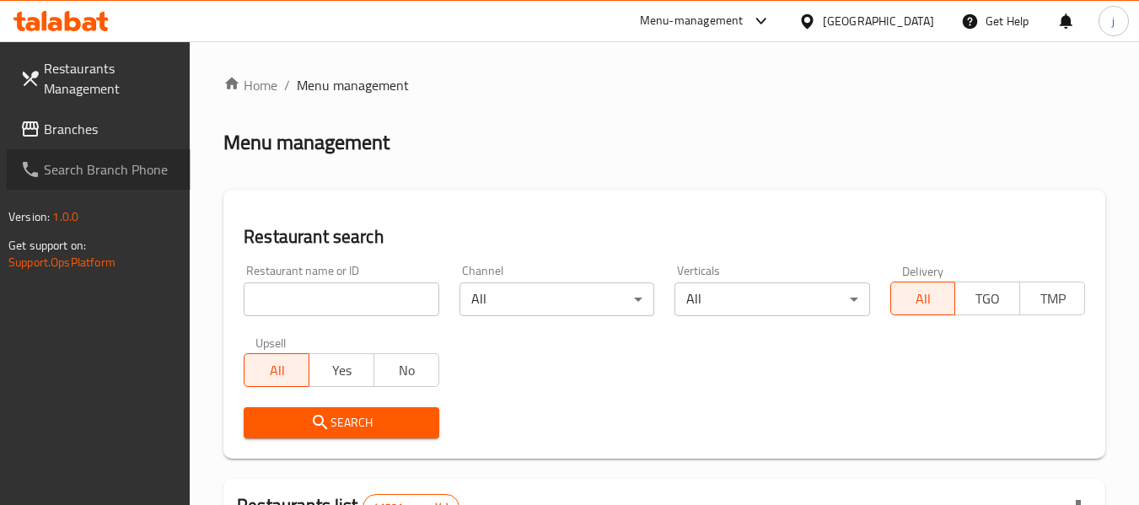
click at [45, 151] on link "Search Branch Phone" at bounding box center [99, 169] width 184 height 40
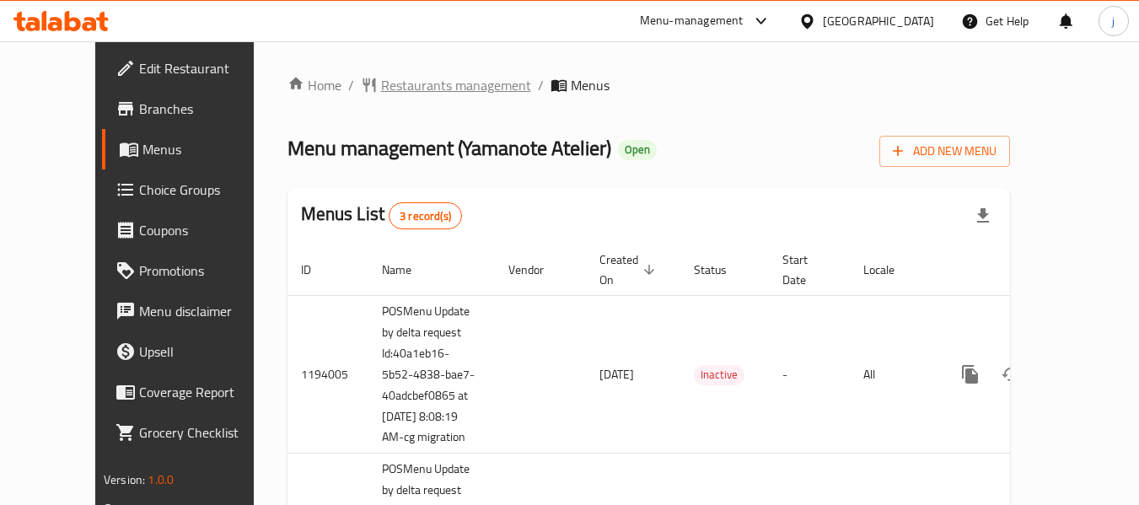
click at [381, 91] on span "Restaurants management" at bounding box center [456, 85] width 150 height 20
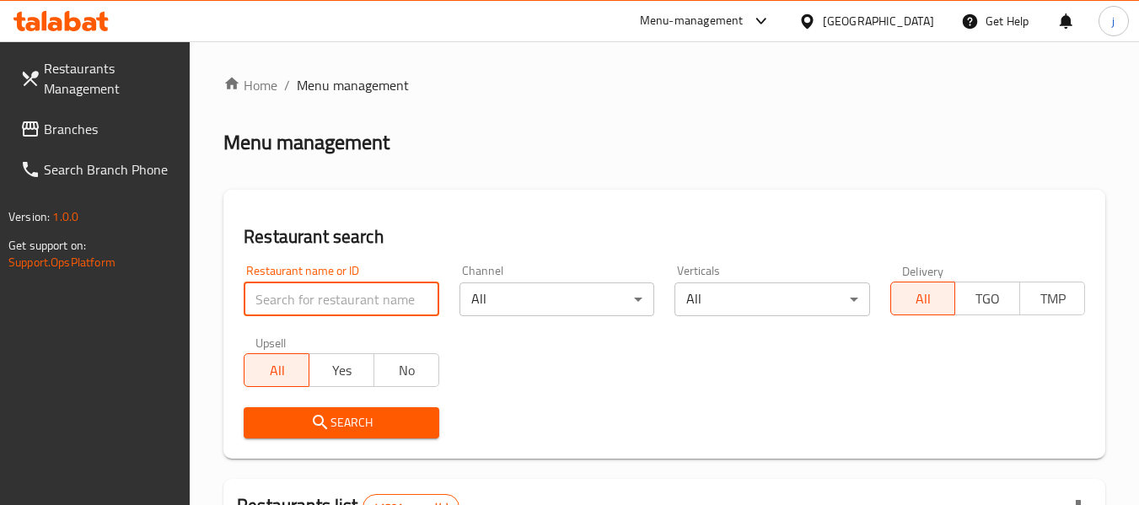
click at [309, 297] on input "search" at bounding box center [341, 299] width 195 height 34
paste input "14293"
type input "14293"
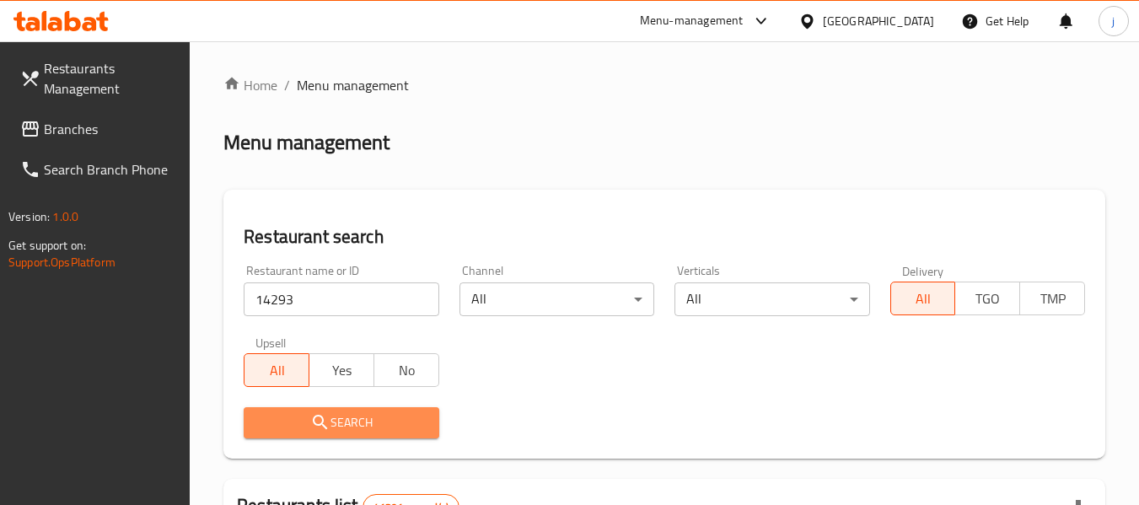
click at [329, 419] on icon "submit" at bounding box center [320, 422] width 20 height 20
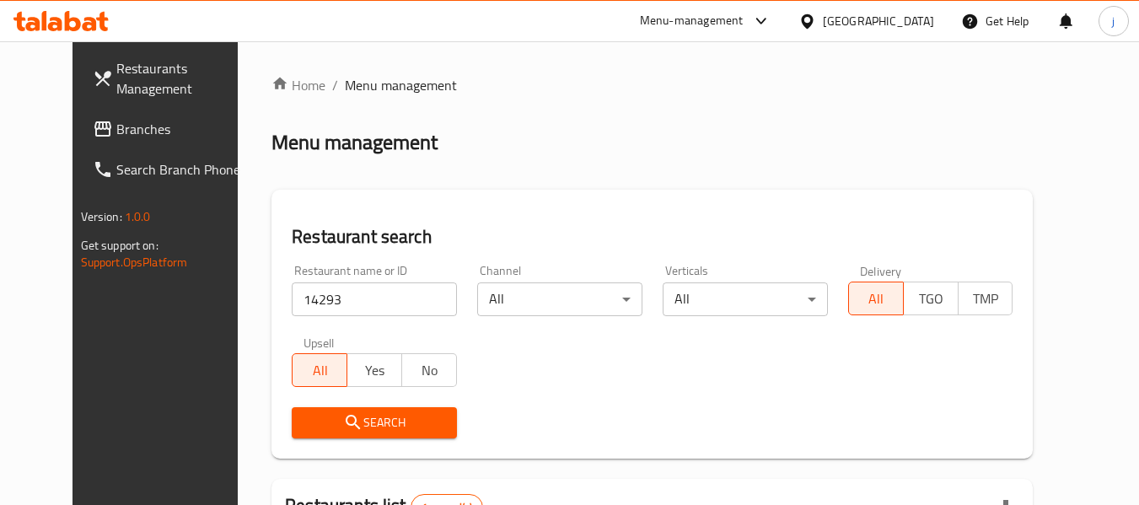
click at [809, 14] on icon at bounding box center [807, 20] width 12 height 14
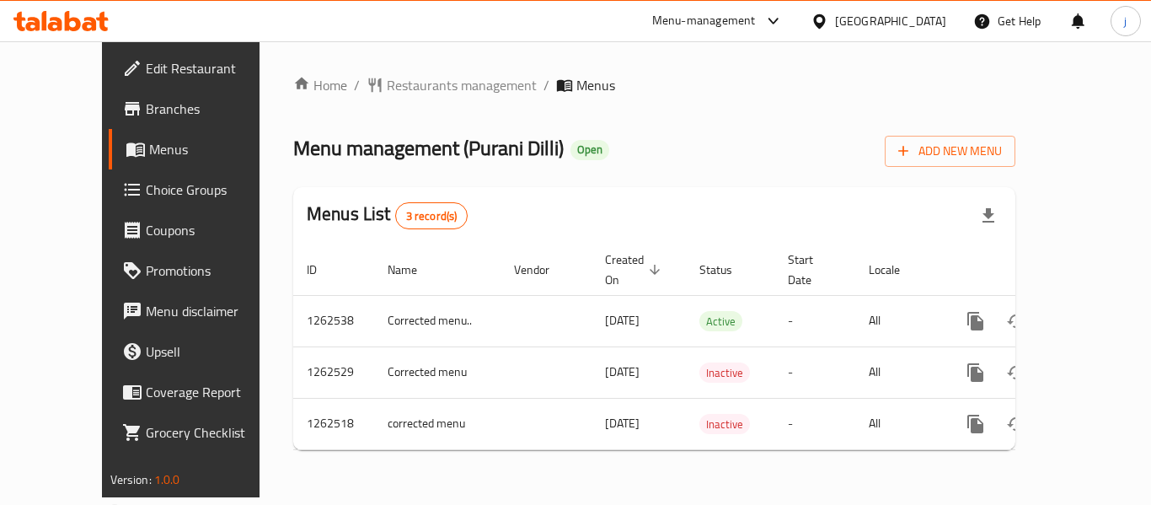
click at [920, 24] on div "[GEOGRAPHIC_DATA]" at bounding box center [890, 21] width 111 height 19
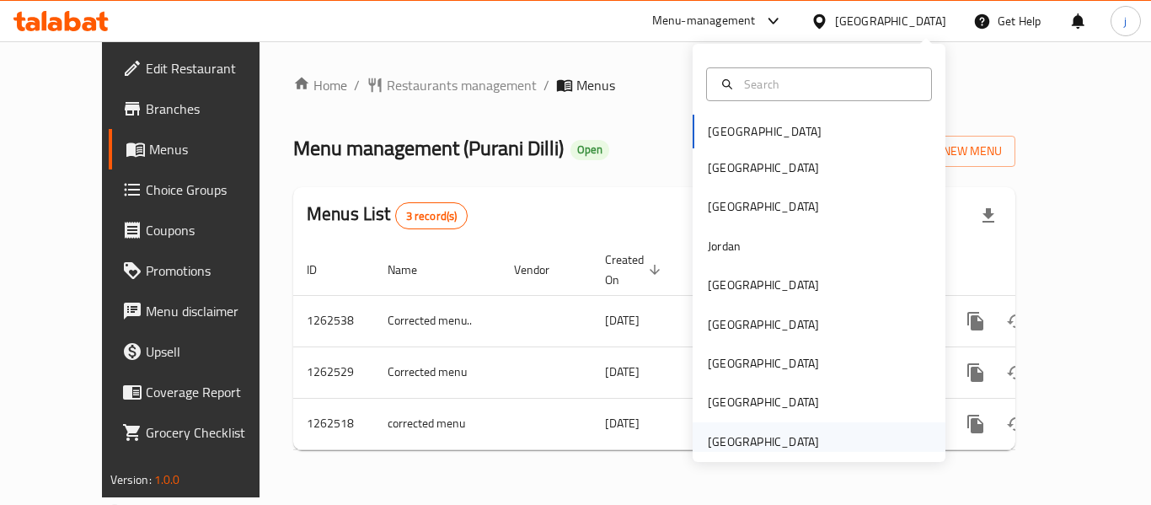
click at [780, 449] on div "[GEOGRAPHIC_DATA]" at bounding box center [763, 441] width 111 height 19
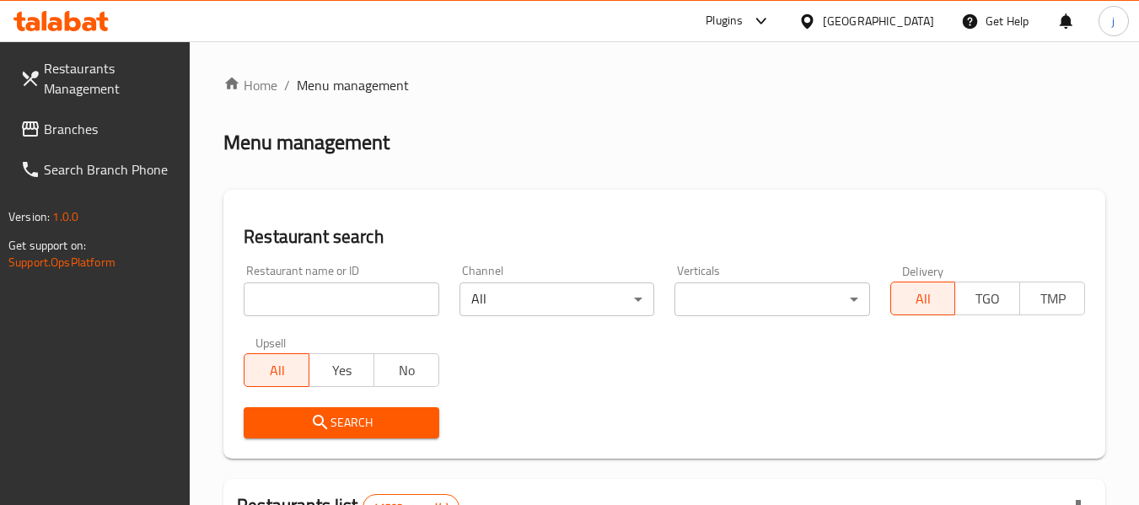
click at [63, 119] on span "Branches" at bounding box center [110, 129] width 133 height 20
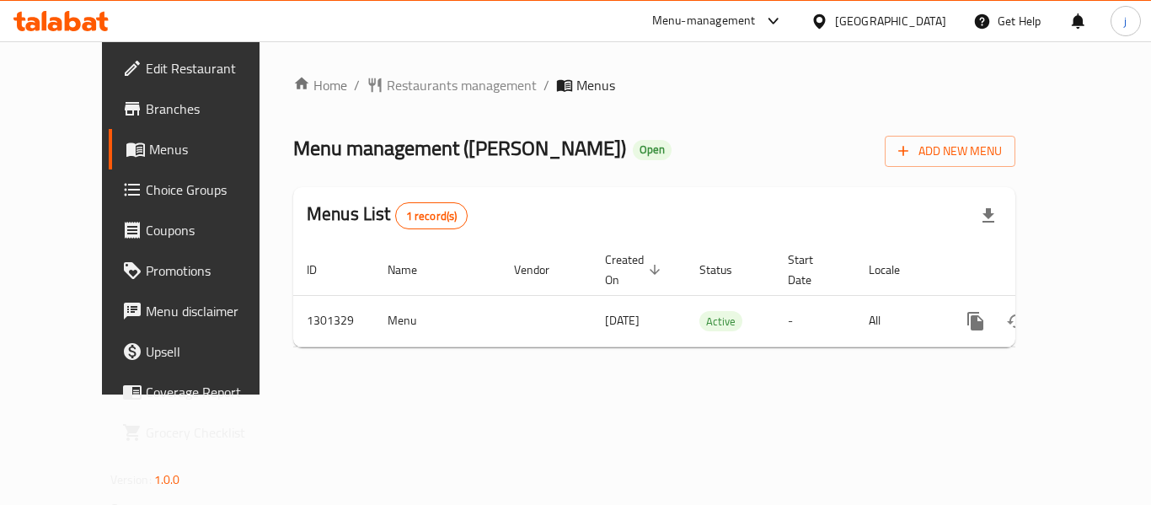
click at [848, 24] on div "[GEOGRAPHIC_DATA]" at bounding box center [890, 21] width 111 height 19
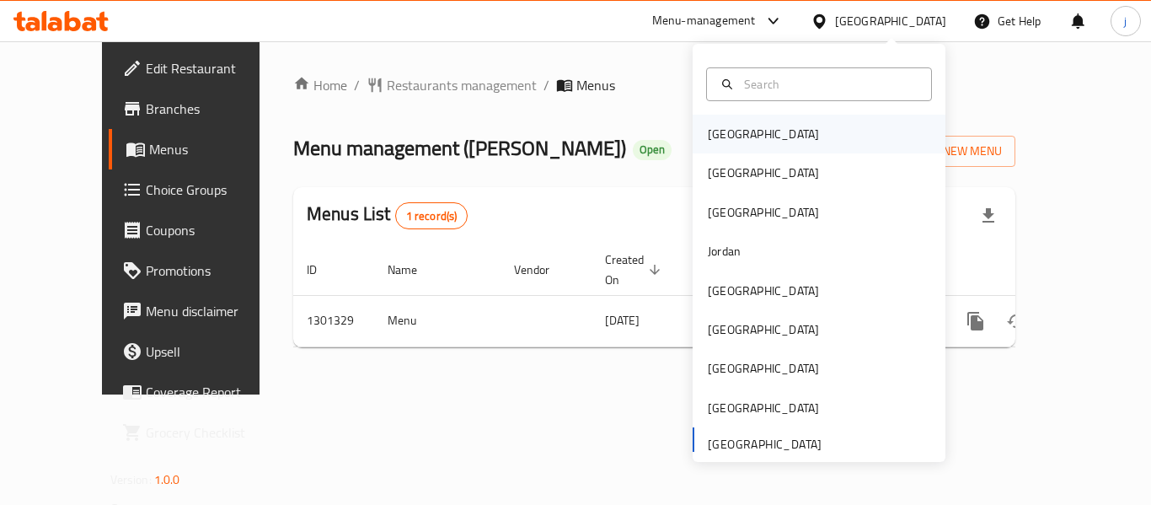
click at [728, 134] on div "[GEOGRAPHIC_DATA]" at bounding box center [763, 134] width 111 height 19
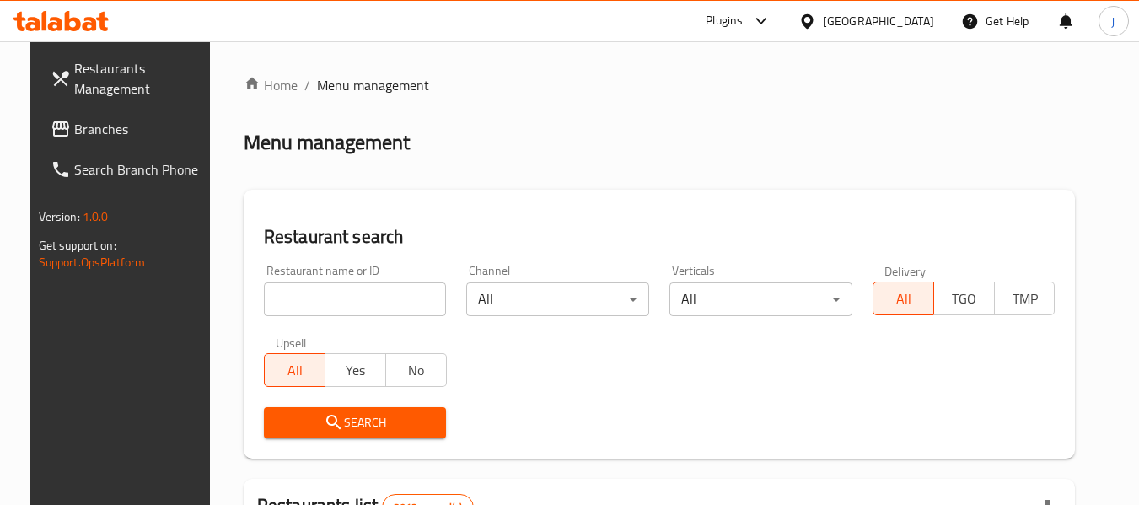
click at [52, 113] on link "Branches" at bounding box center [129, 129] width 184 height 40
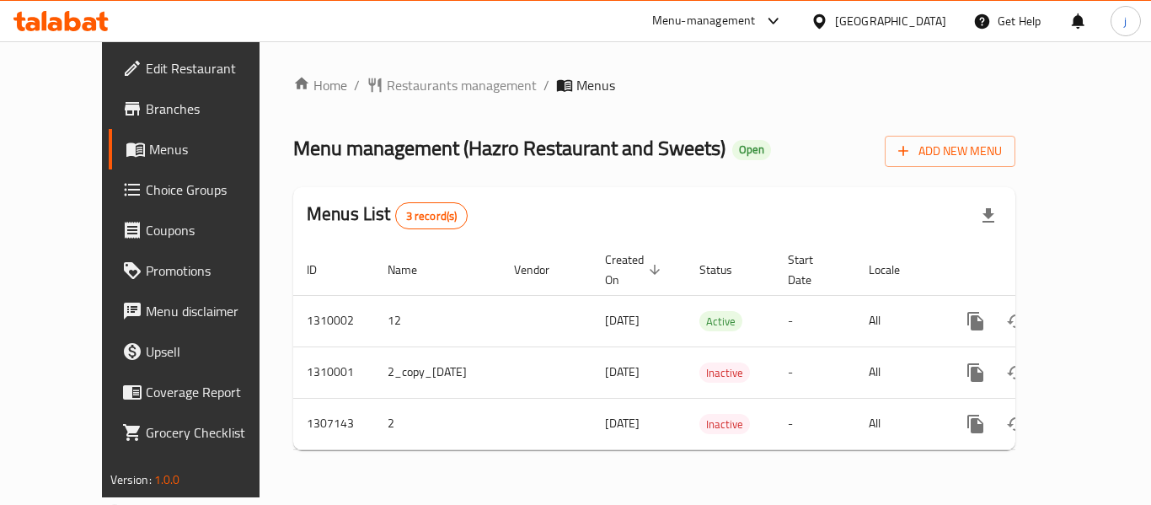
click at [907, 19] on div "[GEOGRAPHIC_DATA]" at bounding box center [890, 21] width 111 height 19
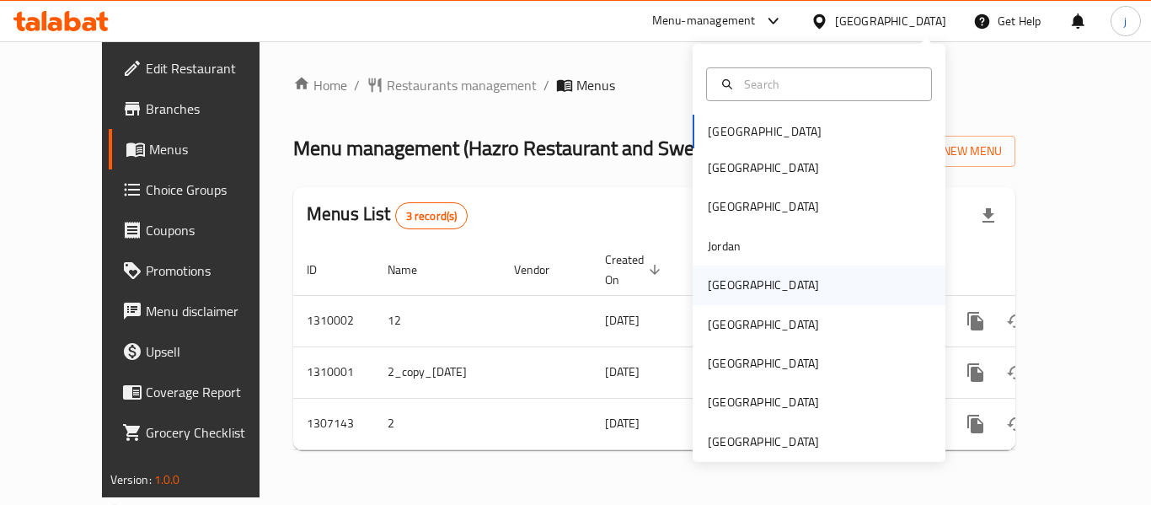
click at [716, 276] on div "[GEOGRAPHIC_DATA]" at bounding box center [763, 285] width 111 height 19
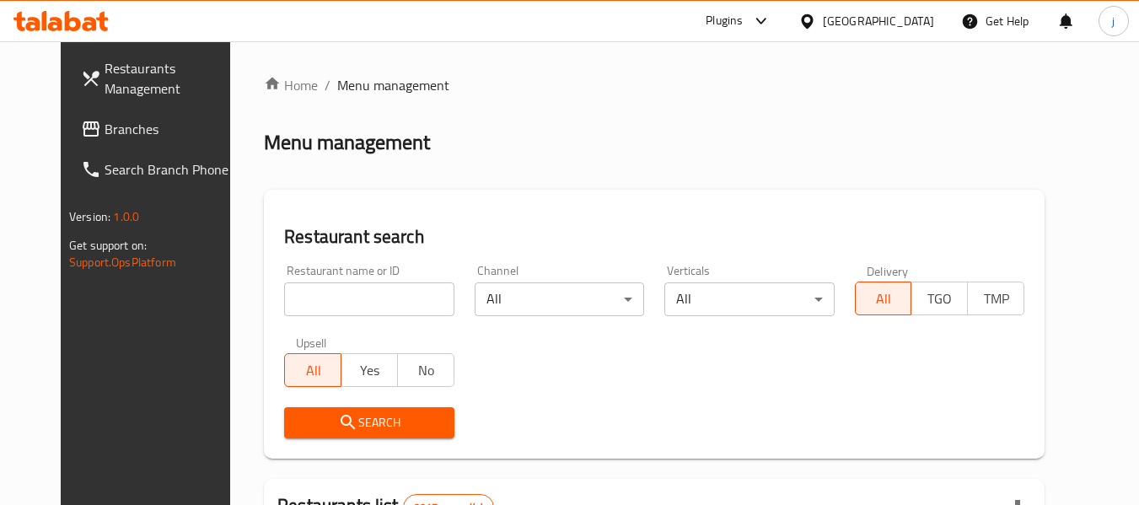
click at [105, 133] on span "Branches" at bounding box center [171, 129] width 133 height 20
